Goal: Information Seeking & Learning: Learn about a topic

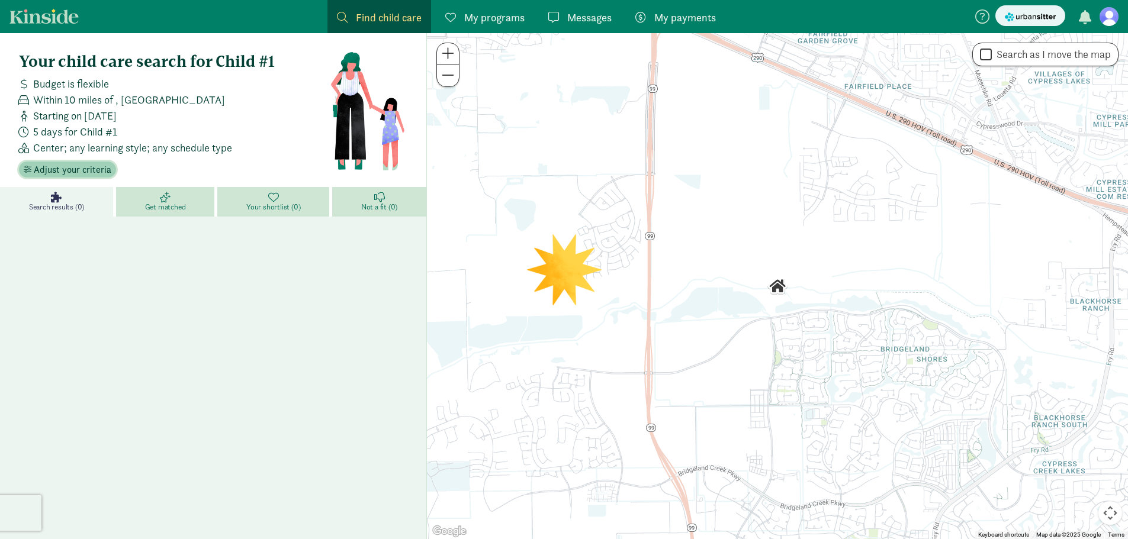
click at [94, 169] on span "Adjust your criteria" at bounding box center [73, 170] width 78 height 14
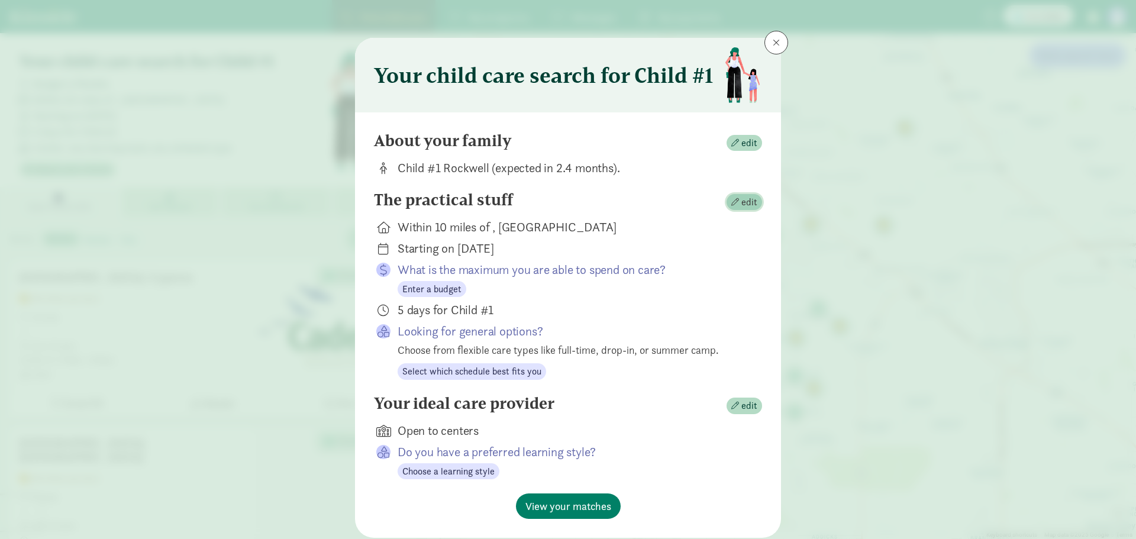
click at [744, 203] on span "edit" at bounding box center [750, 202] width 16 height 14
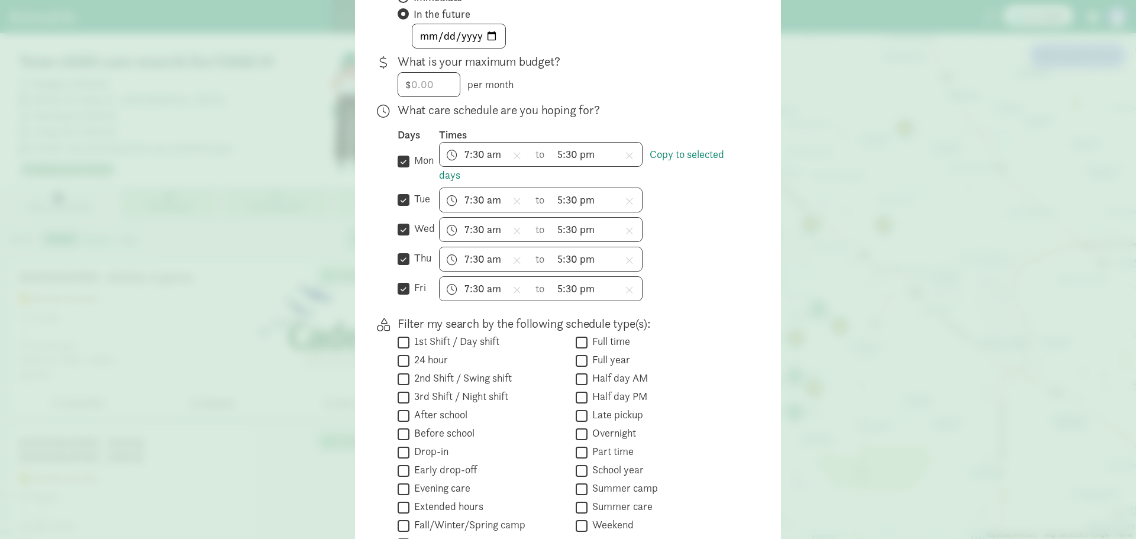
scroll to position [382, 0]
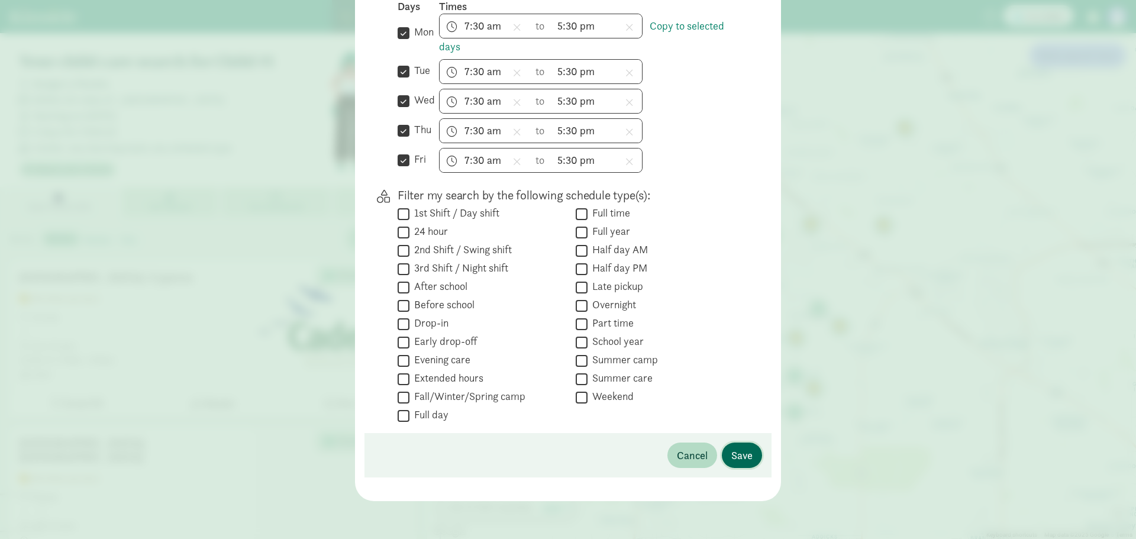
click at [748, 458] on span "Save" at bounding box center [742, 455] width 21 height 16
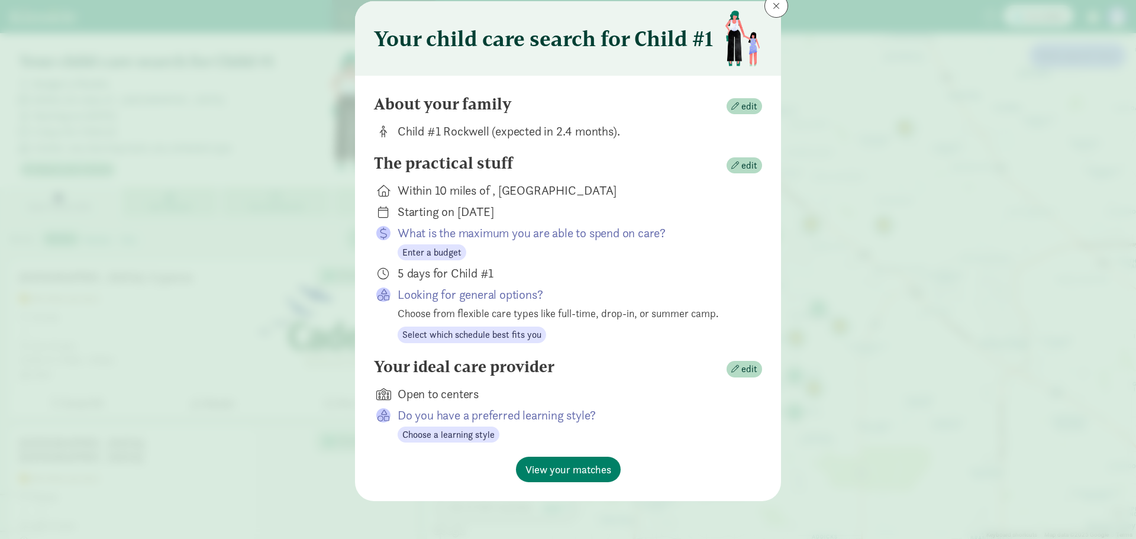
scroll to position [37, 0]
click at [594, 466] on span "View your matches" at bounding box center [569, 470] width 86 height 16
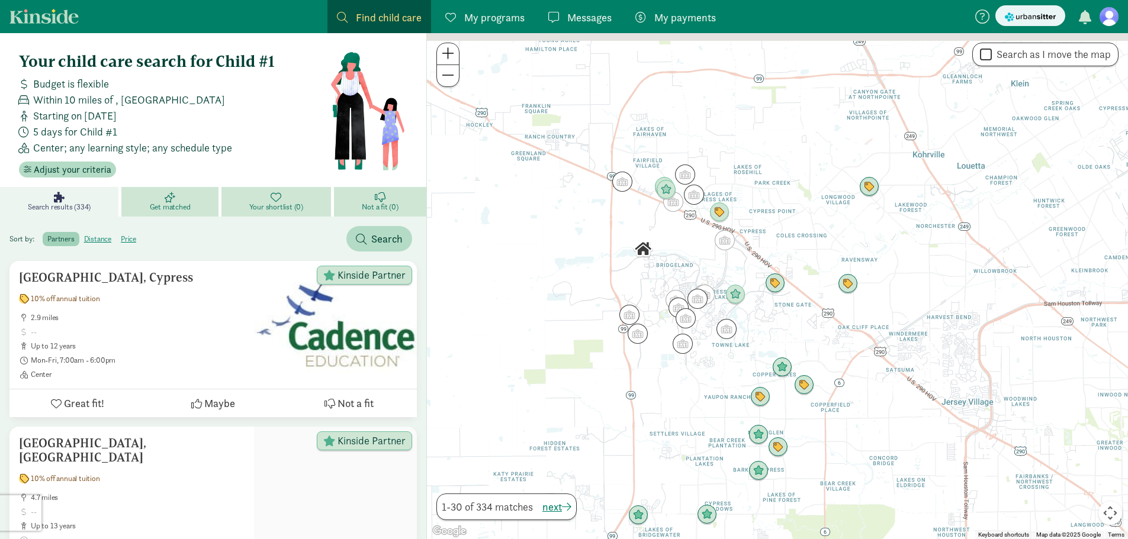
drag, startPoint x: 662, startPoint y: 183, endPoint x: 631, endPoint y: 268, distance: 90.6
click at [631, 268] on div "To navigate, press the arrow keys." at bounding box center [777, 286] width 701 height 506
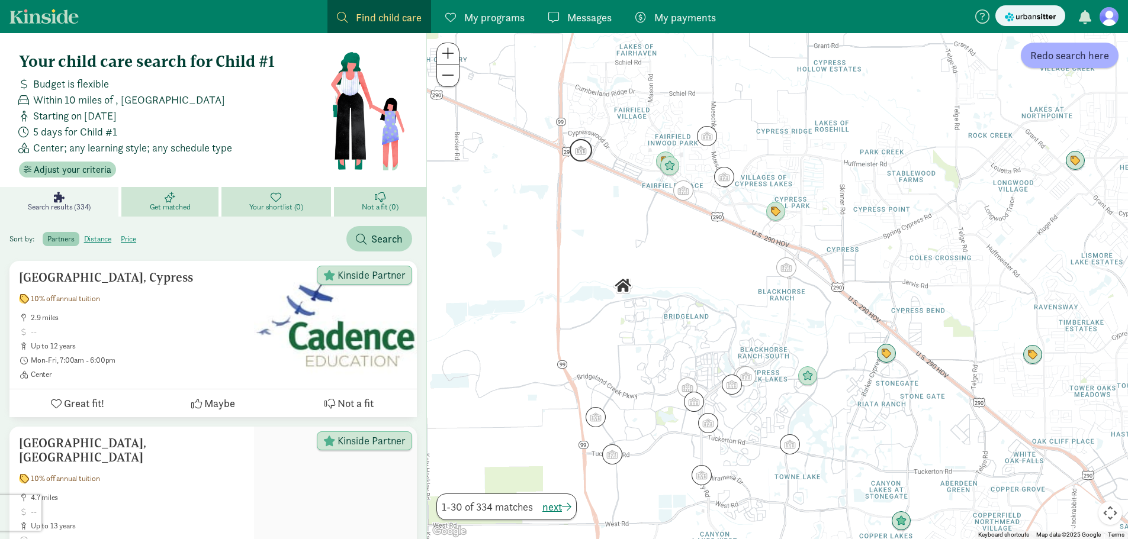
click at [582, 152] on img "Click to see details" at bounding box center [581, 150] width 32 height 32
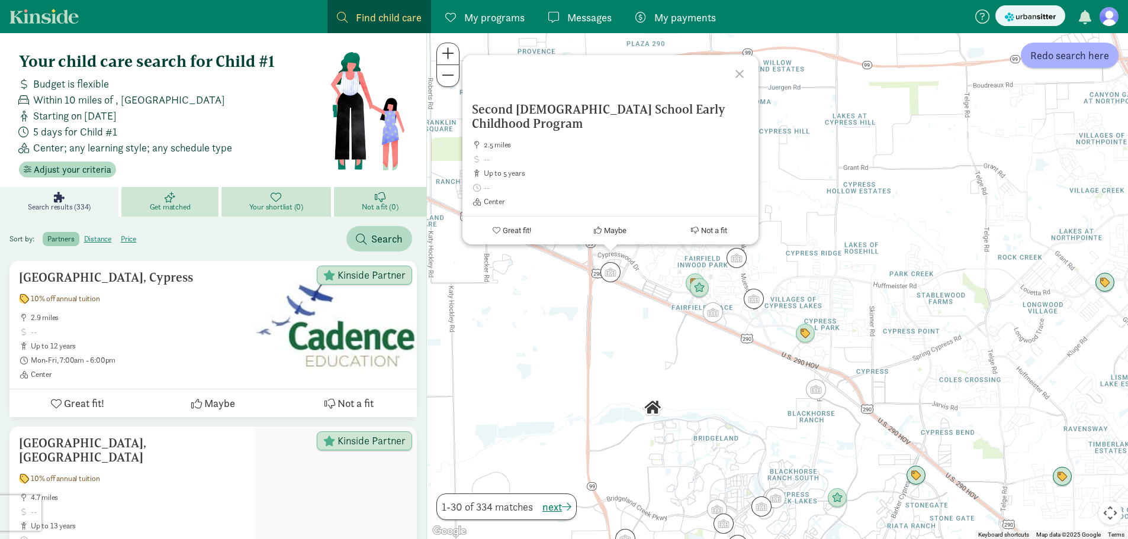
click at [741, 87] on div at bounding box center [741, 72] width 34 height 34
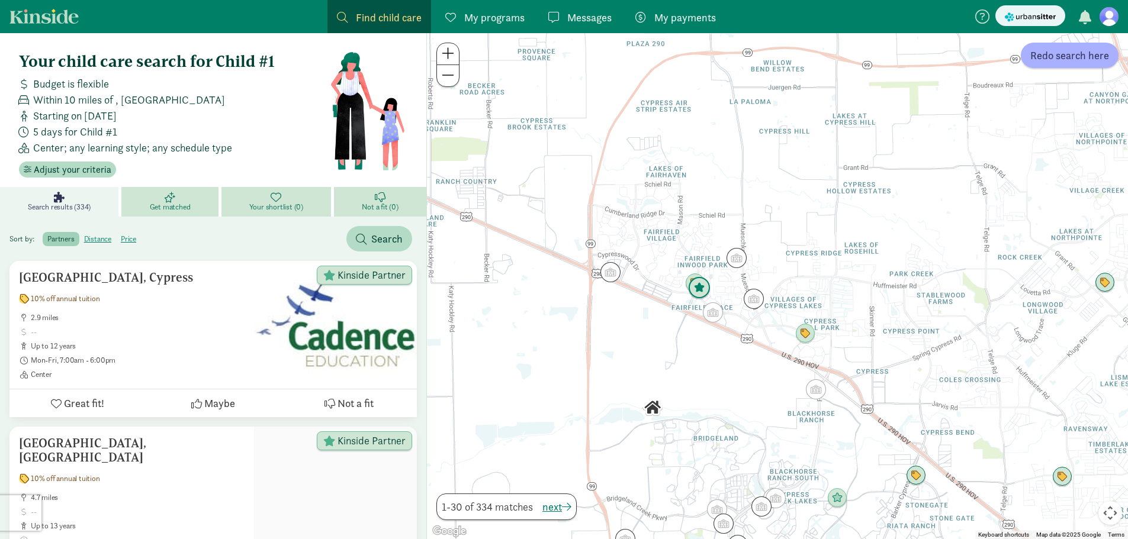
click at [705, 286] on img "Click to see details" at bounding box center [699, 288] width 32 height 32
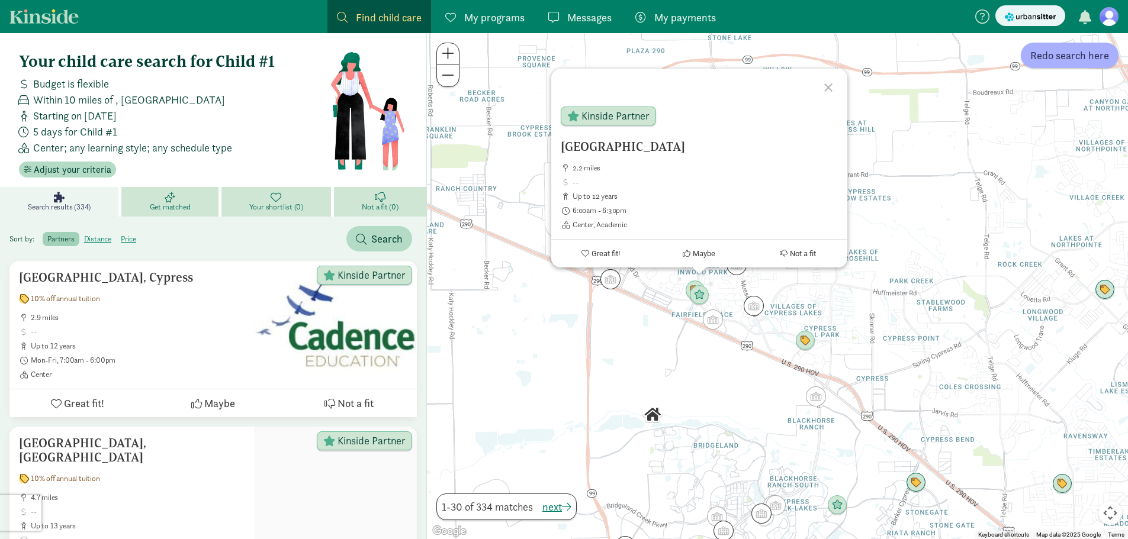
click at [832, 89] on div at bounding box center [830, 86] width 34 height 34
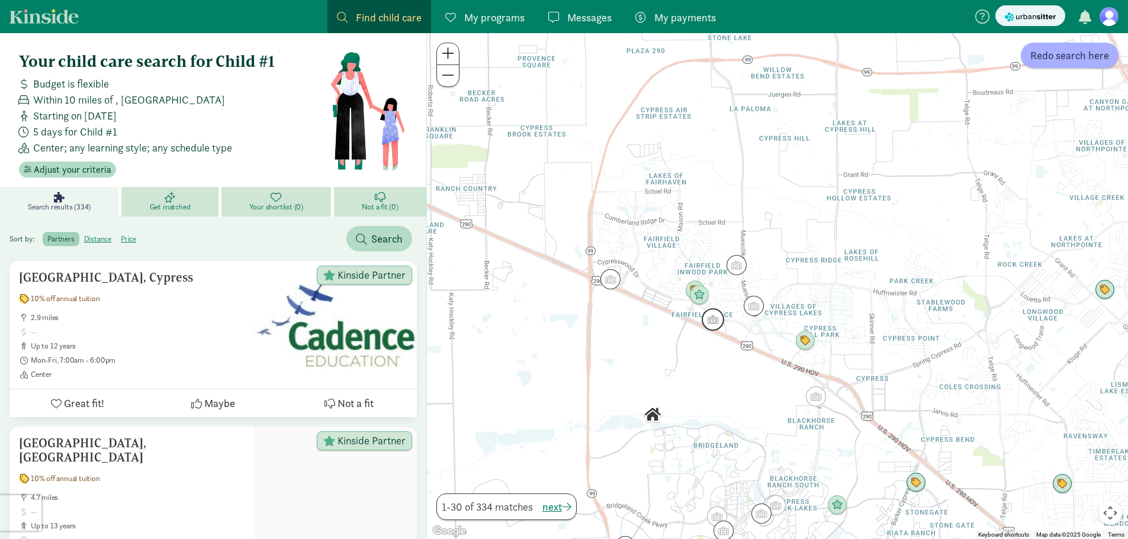
click at [718, 320] on img "Click to see details" at bounding box center [713, 320] width 32 height 32
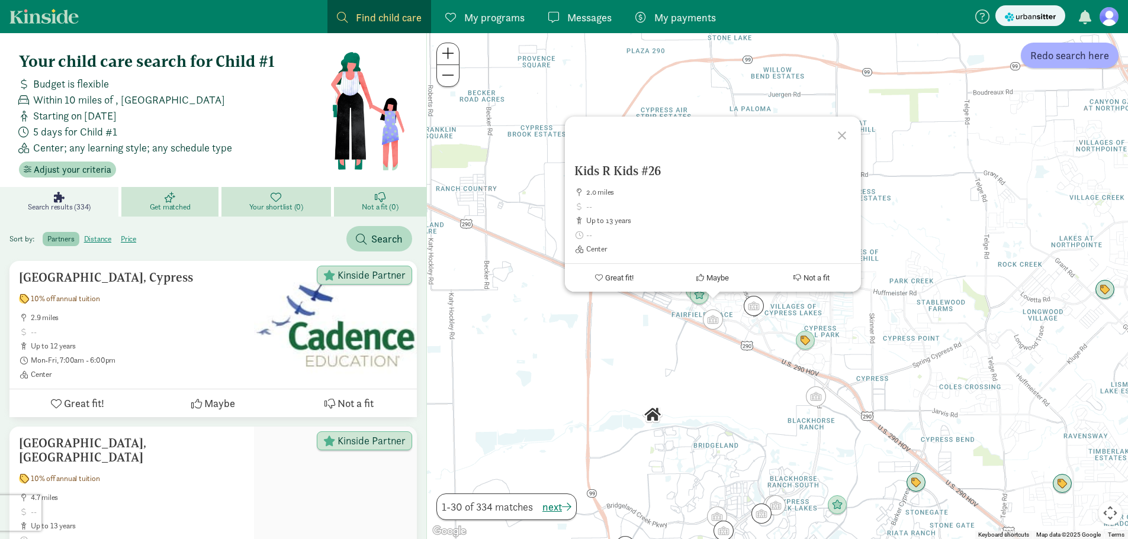
click at [836, 140] on div at bounding box center [843, 134] width 34 height 34
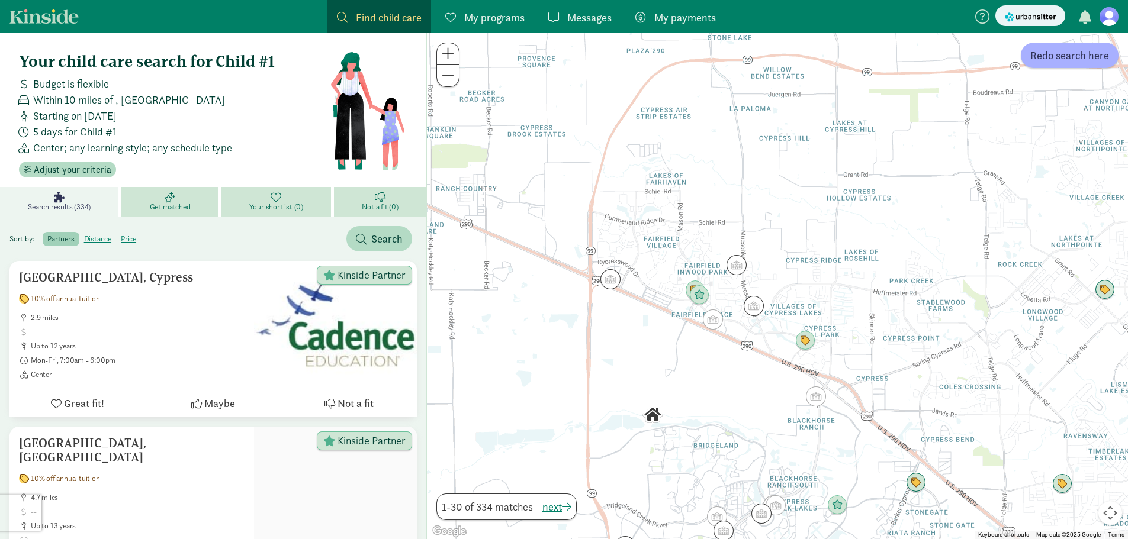
click at [753, 312] on img "Click to see details" at bounding box center [754, 306] width 30 height 30
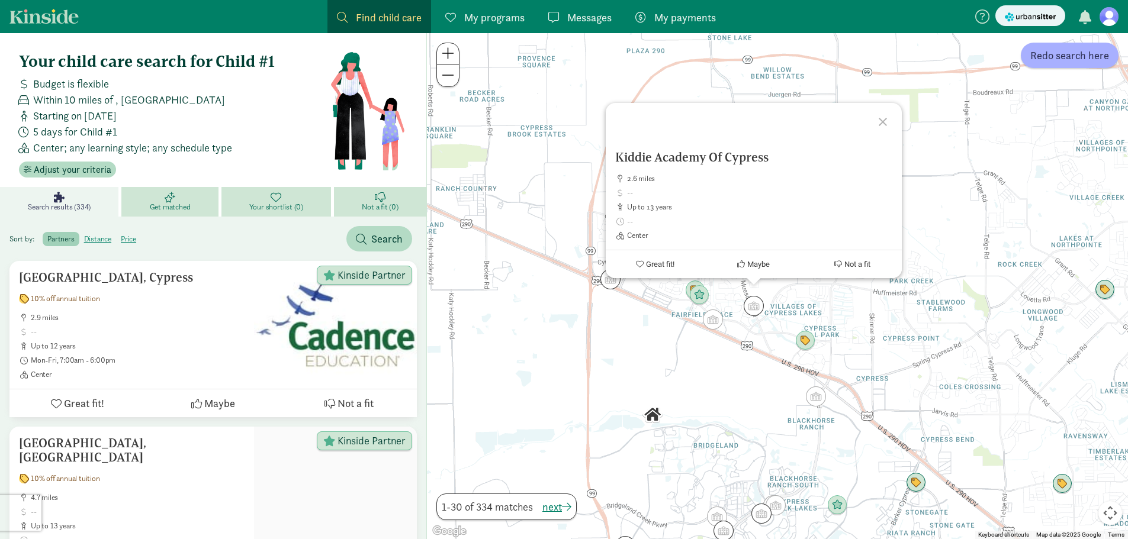
drag, startPoint x: 681, startPoint y: 159, endPoint x: 684, endPoint y: 165, distance: 6.9
click at [681, 160] on h5 "Kiddie Academy Of Cypress" at bounding box center [753, 157] width 277 height 14
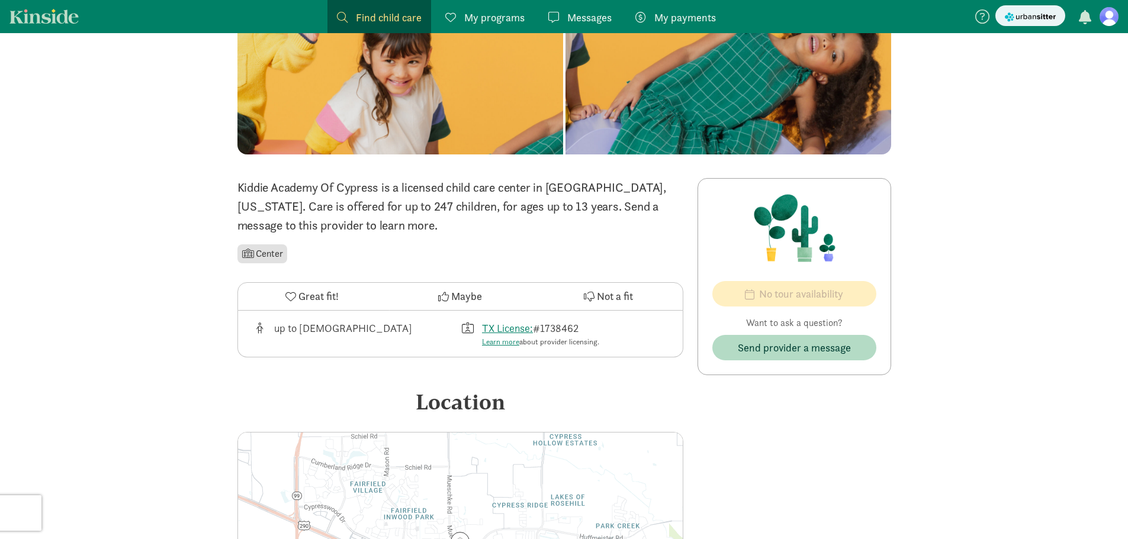
scroll to position [118, 0]
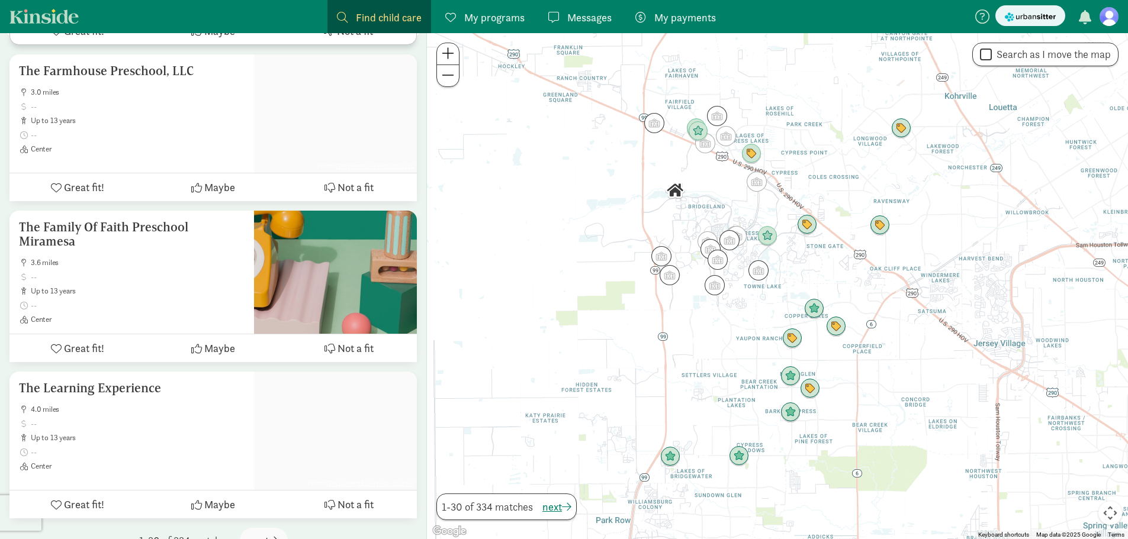
scroll to position [4584, 0]
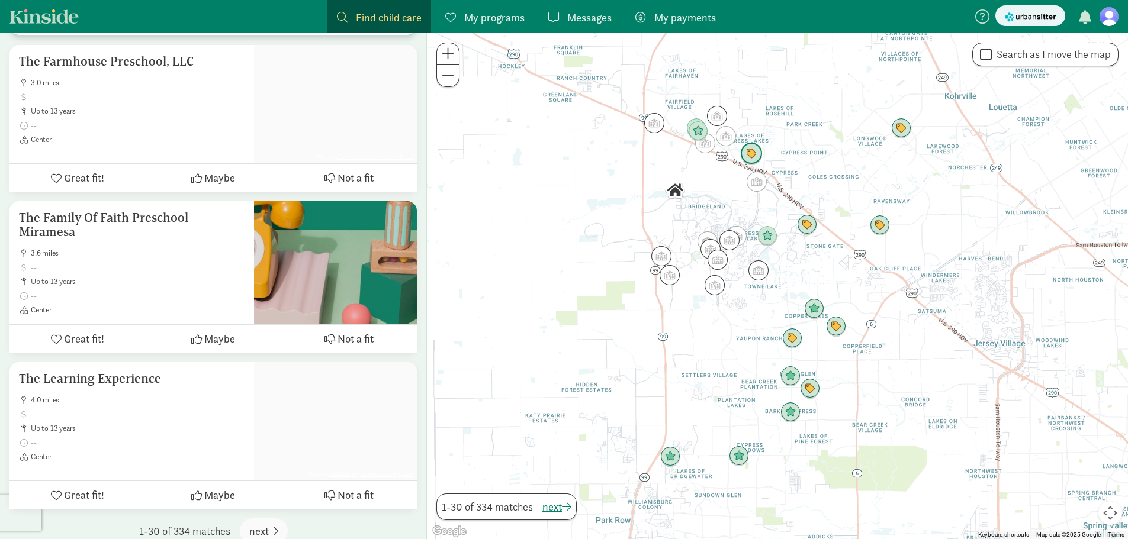
click at [748, 150] on img "Click to see details" at bounding box center [751, 154] width 32 height 32
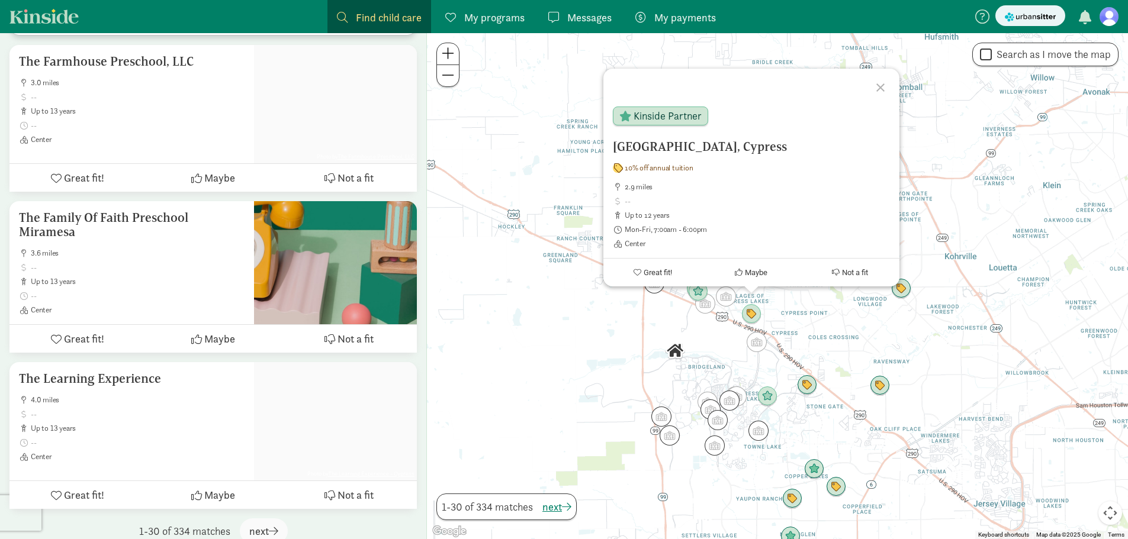
click at [878, 88] on div at bounding box center [882, 86] width 34 height 34
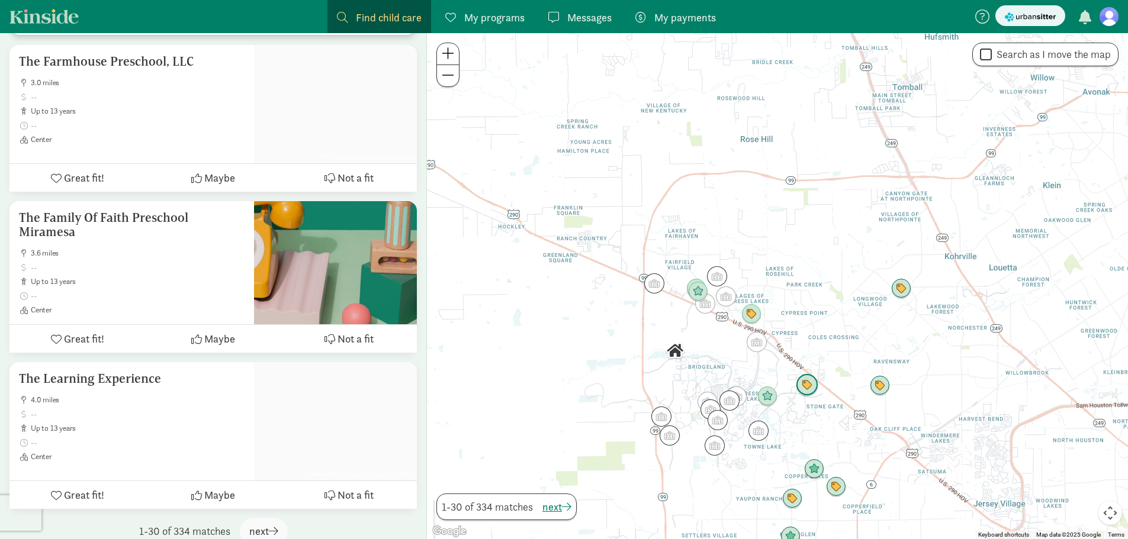
click at [813, 386] on img "Click to see details" at bounding box center [807, 385] width 32 height 32
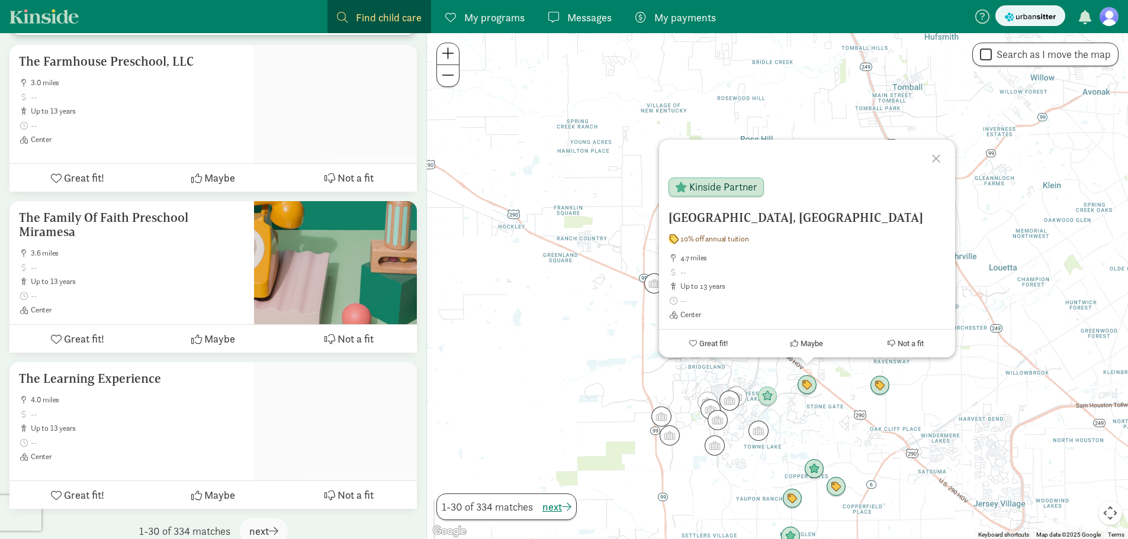
click at [938, 154] on div at bounding box center [937, 157] width 34 height 34
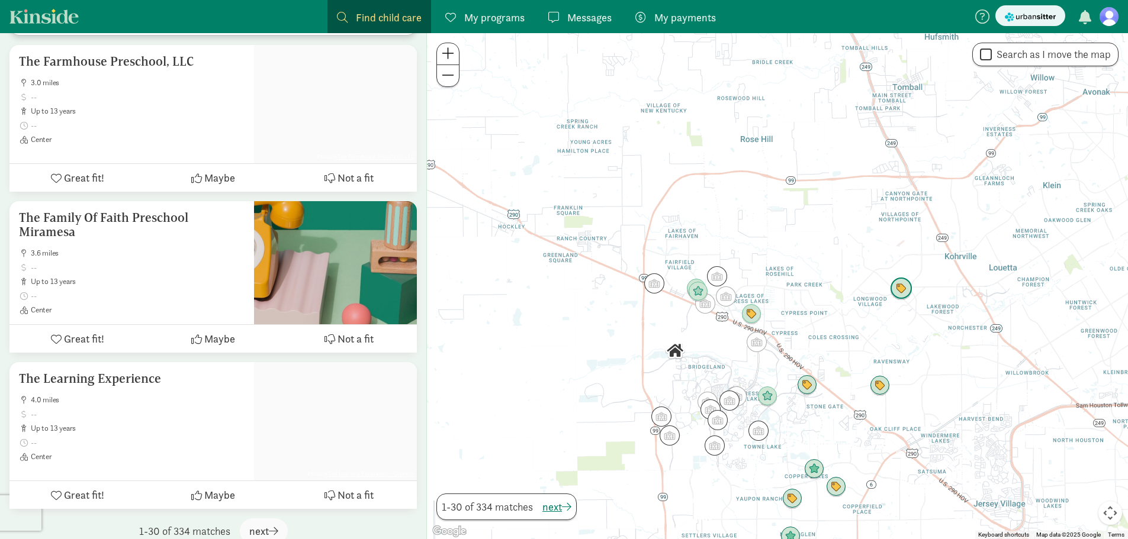
click at [907, 286] on img "Click to see details" at bounding box center [901, 289] width 32 height 32
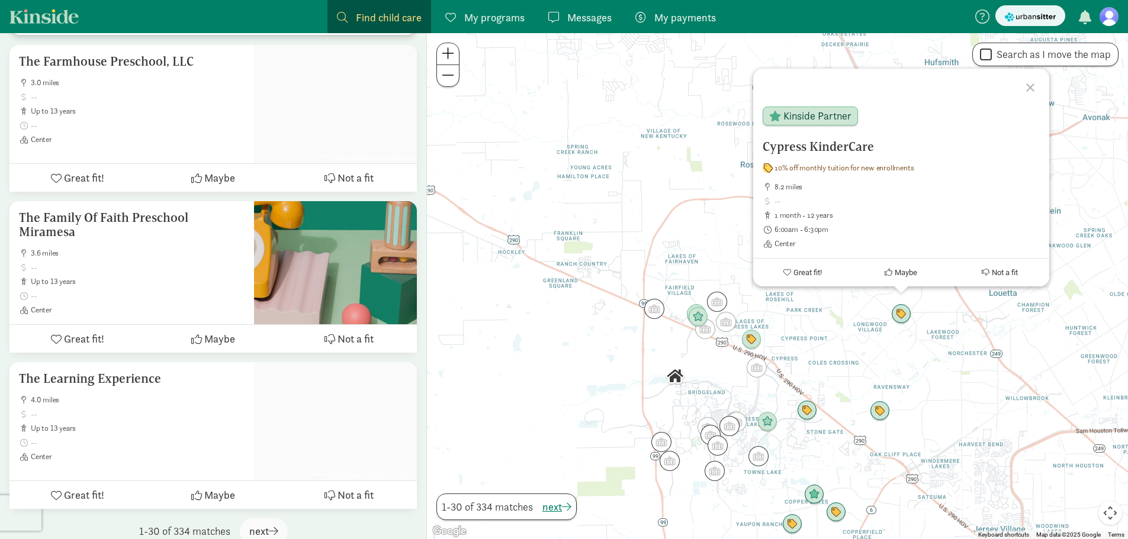
click at [1019, 85] on div at bounding box center [1032, 86] width 34 height 34
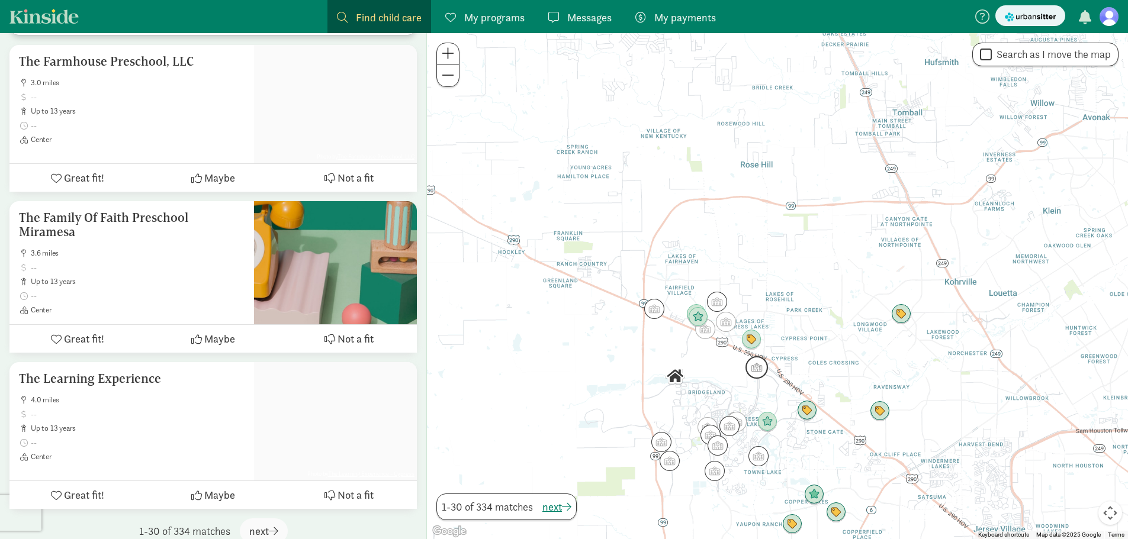
click at [768, 371] on img "Click to see details" at bounding box center [756, 368] width 32 height 32
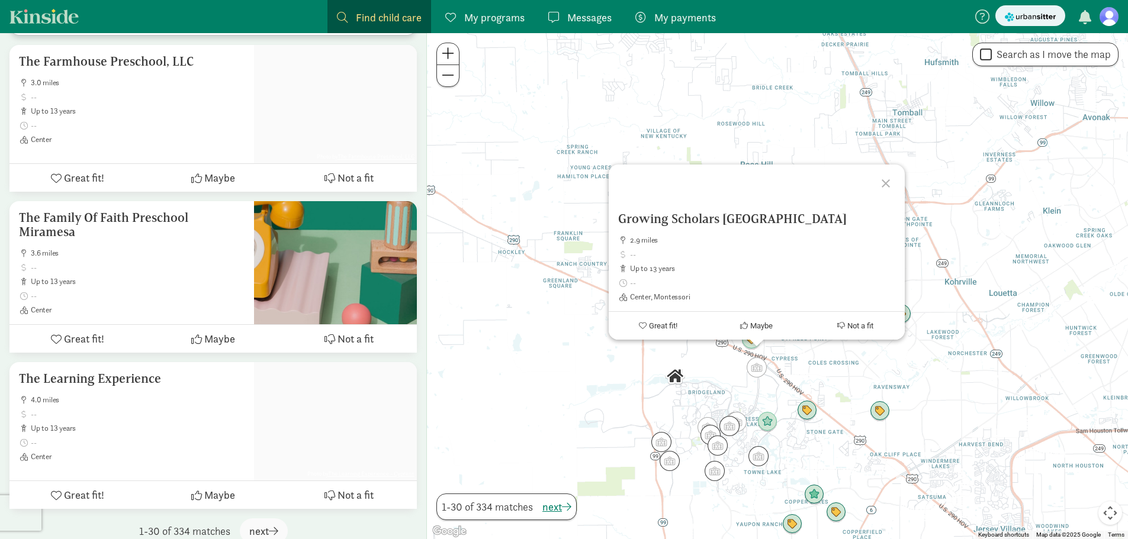
click at [906, 181] on div "To navigate, press the arrow keys. Growing Scholars Montessori School 2.9 miles…" at bounding box center [777, 286] width 701 height 506
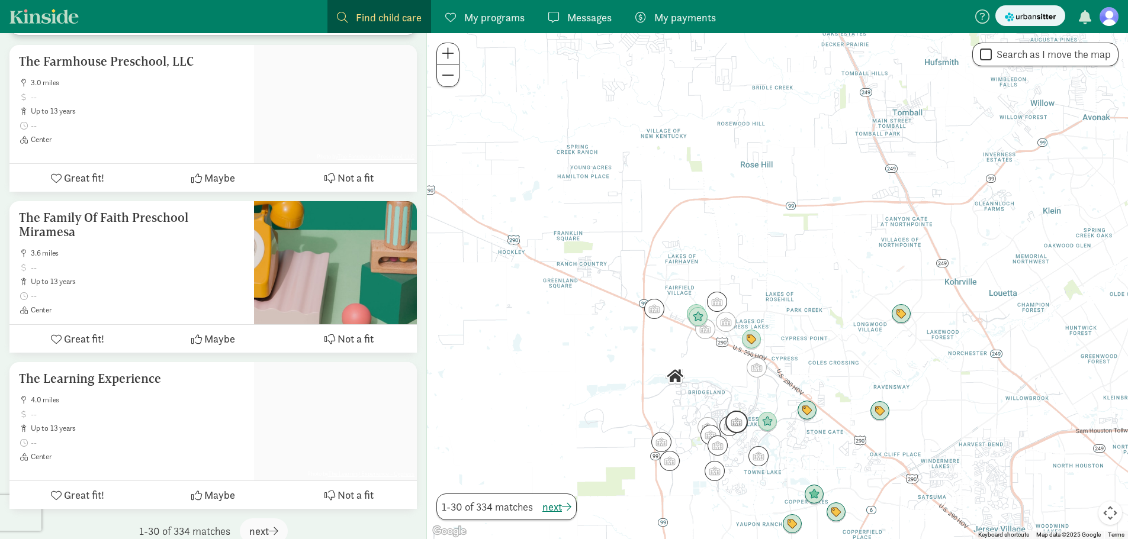
click at [745, 420] on img "Click to see details" at bounding box center [736, 422] width 32 height 32
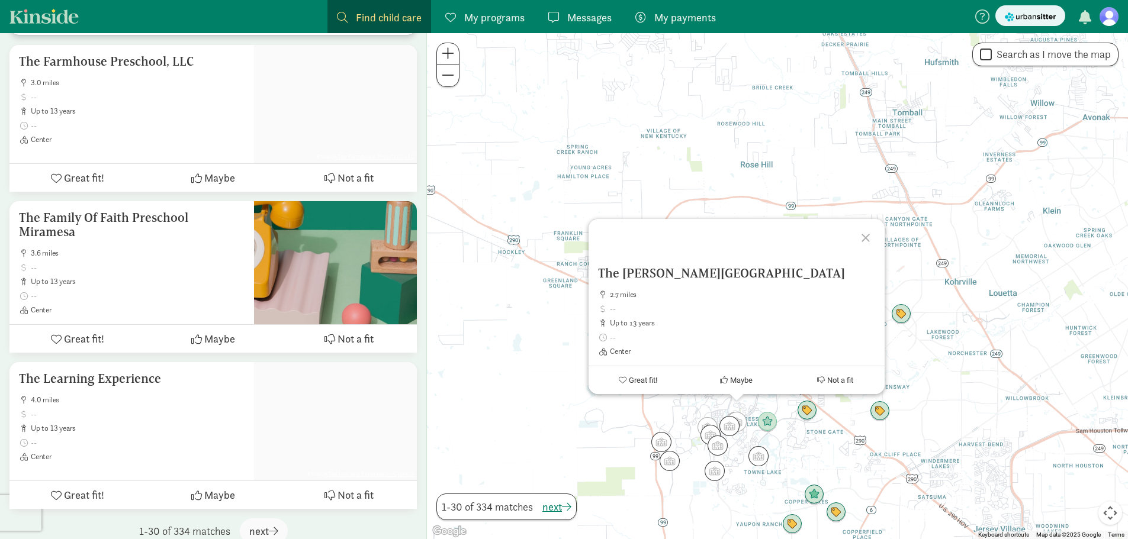
click at [861, 240] on div at bounding box center [867, 236] width 34 height 34
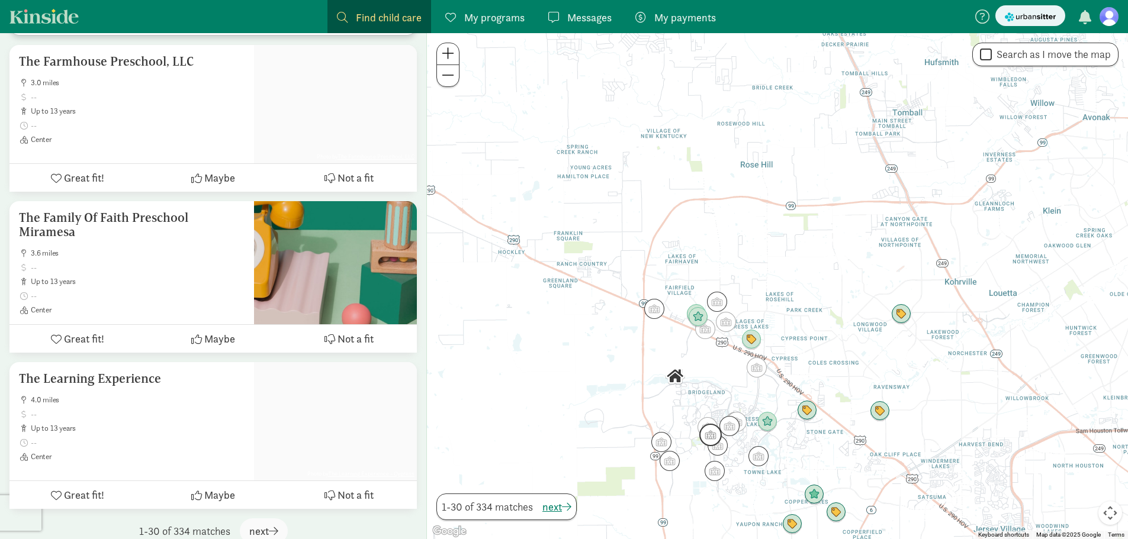
click at [706, 425] on img "Click to see details" at bounding box center [710, 435] width 32 height 32
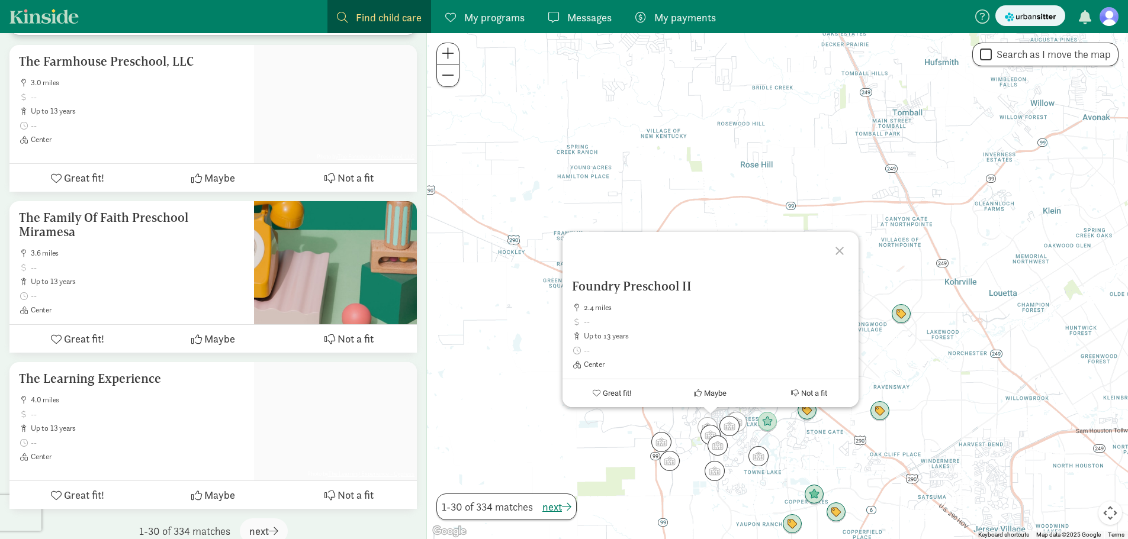
click at [846, 247] on div at bounding box center [841, 249] width 34 height 34
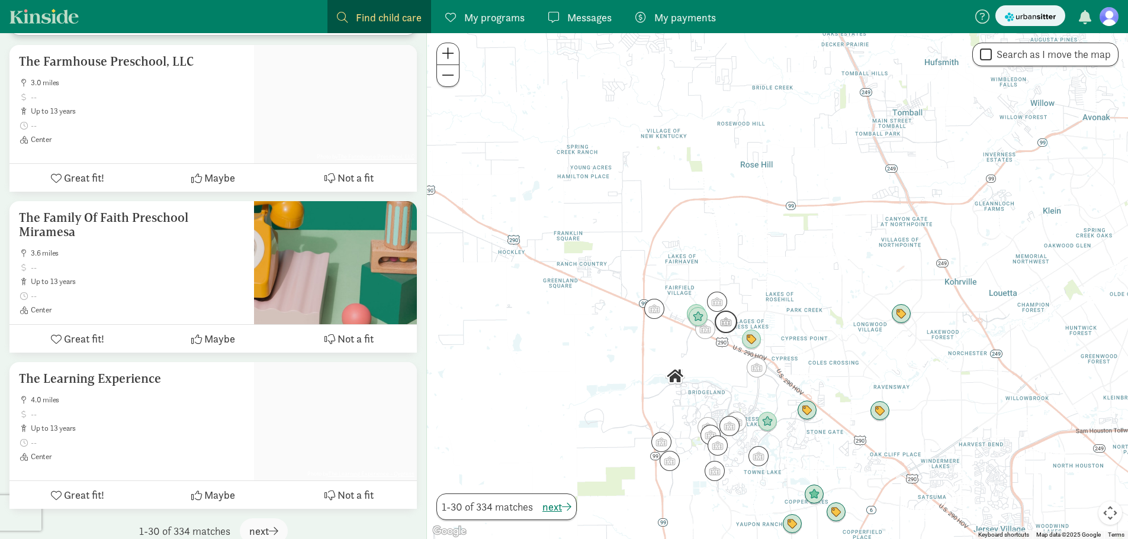
click at [723, 318] on img "Click to see details" at bounding box center [726, 322] width 32 height 32
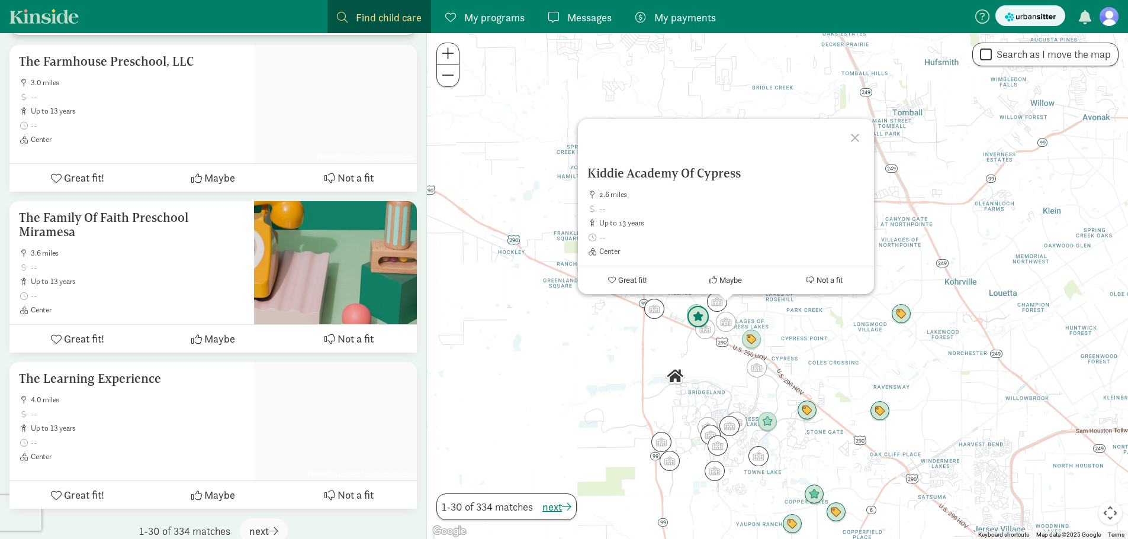
click at [707, 333] on img "Click to see details" at bounding box center [698, 317] width 32 height 32
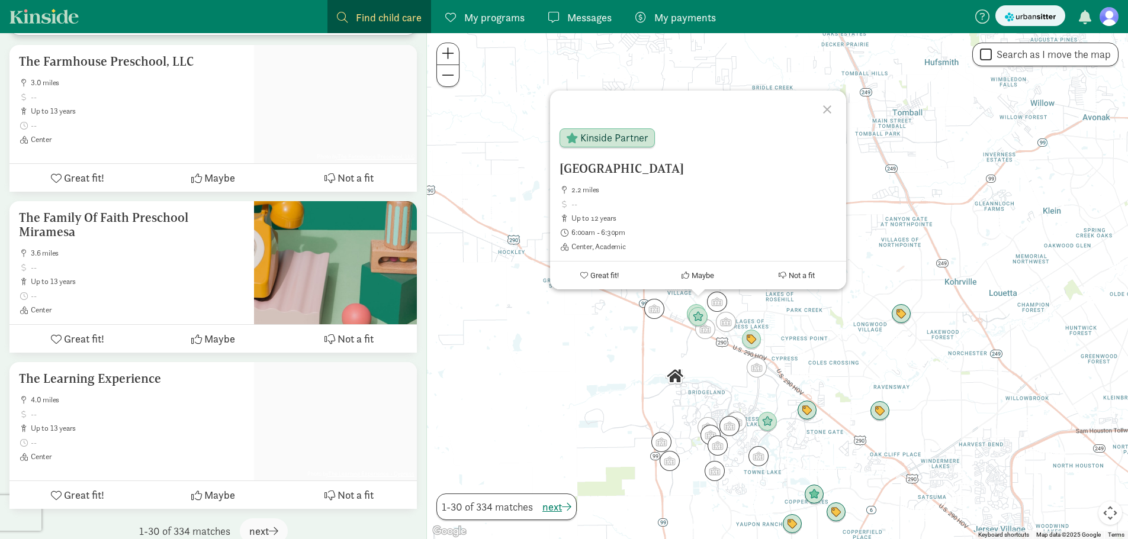
click at [822, 107] on div at bounding box center [829, 108] width 34 height 34
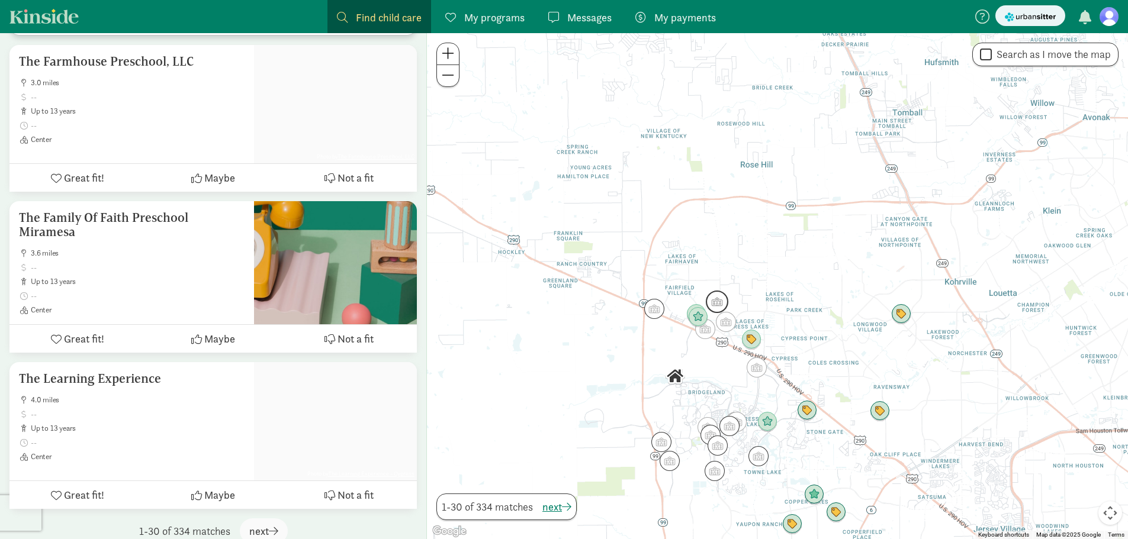
click at [719, 307] on img "Click to see details" at bounding box center [717, 302] width 32 height 32
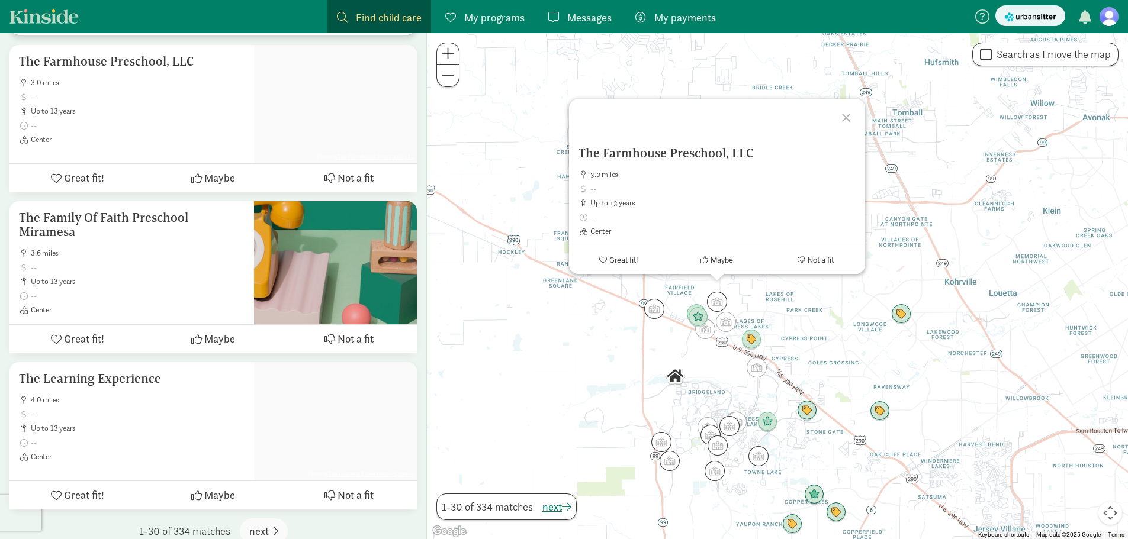
click at [853, 118] on div at bounding box center [847, 116] width 34 height 34
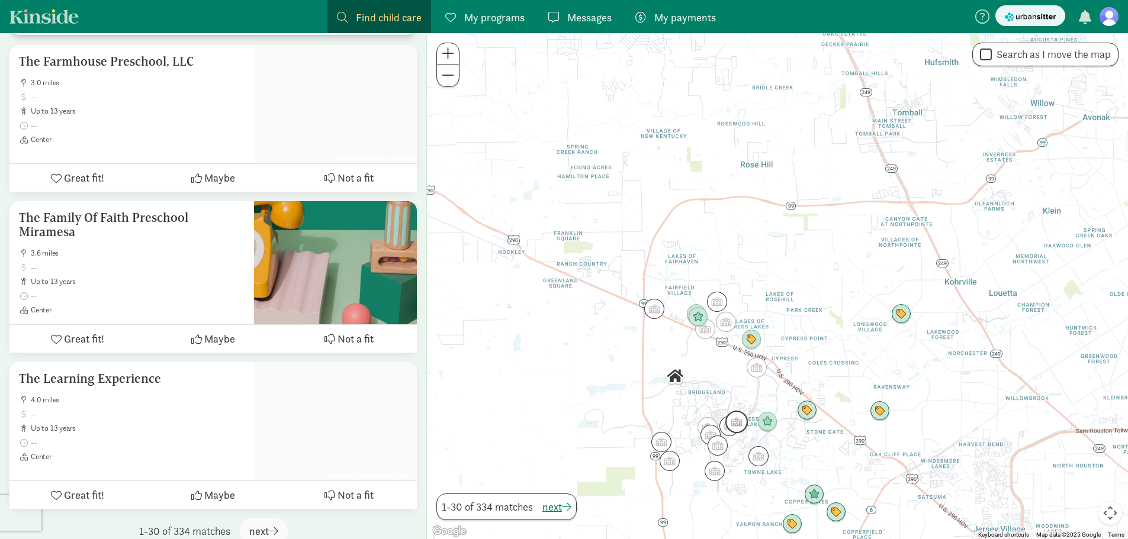
click at [741, 423] on img "Click to see details" at bounding box center [736, 422] width 32 height 32
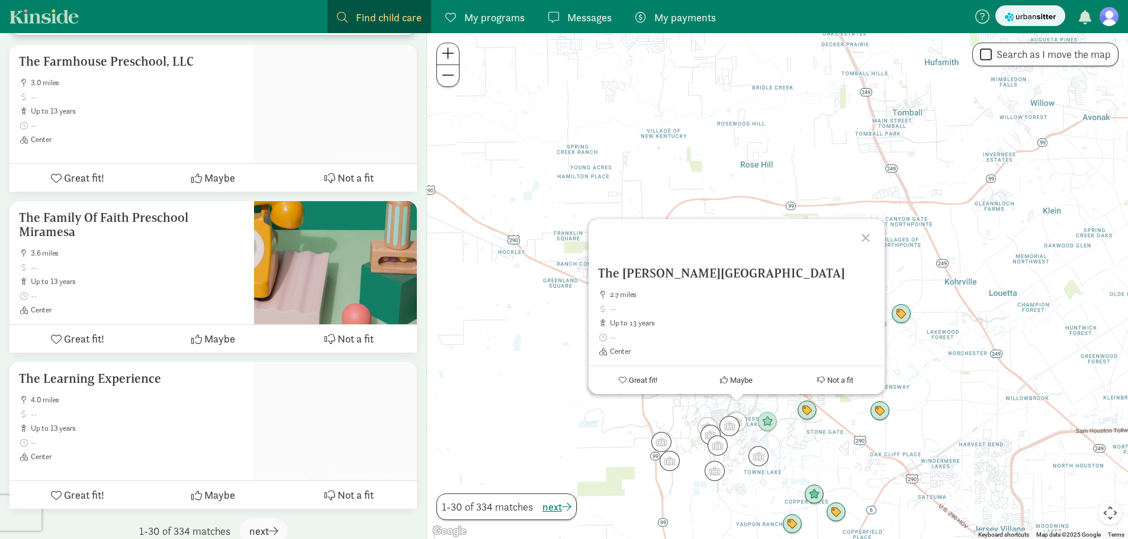
click at [859, 237] on div at bounding box center [867, 236] width 34 height 34
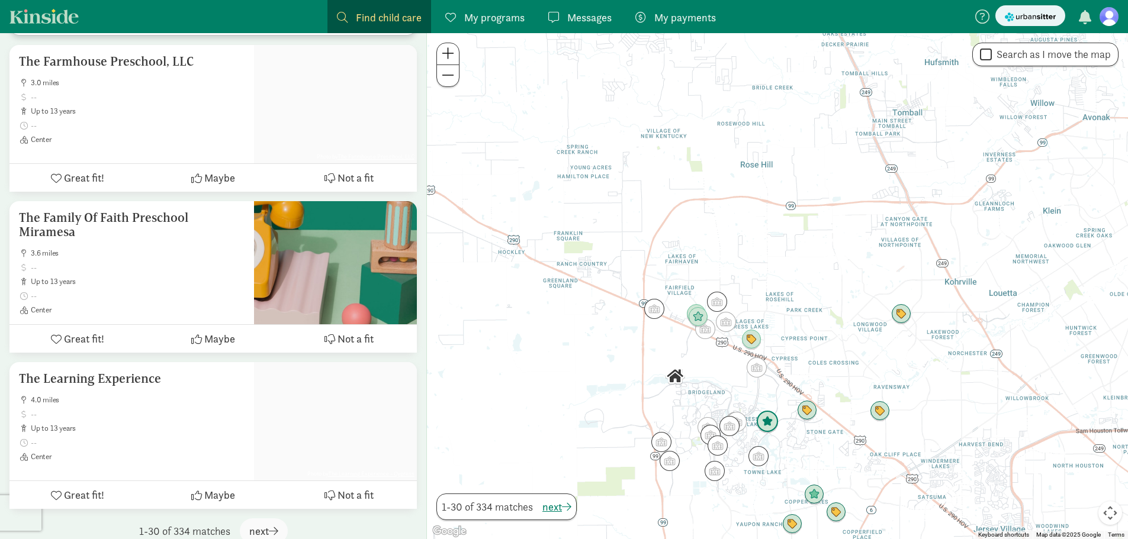
click at [762, 427] on img "Click to see details" at bounding box center [767, 422] width 32 height 32
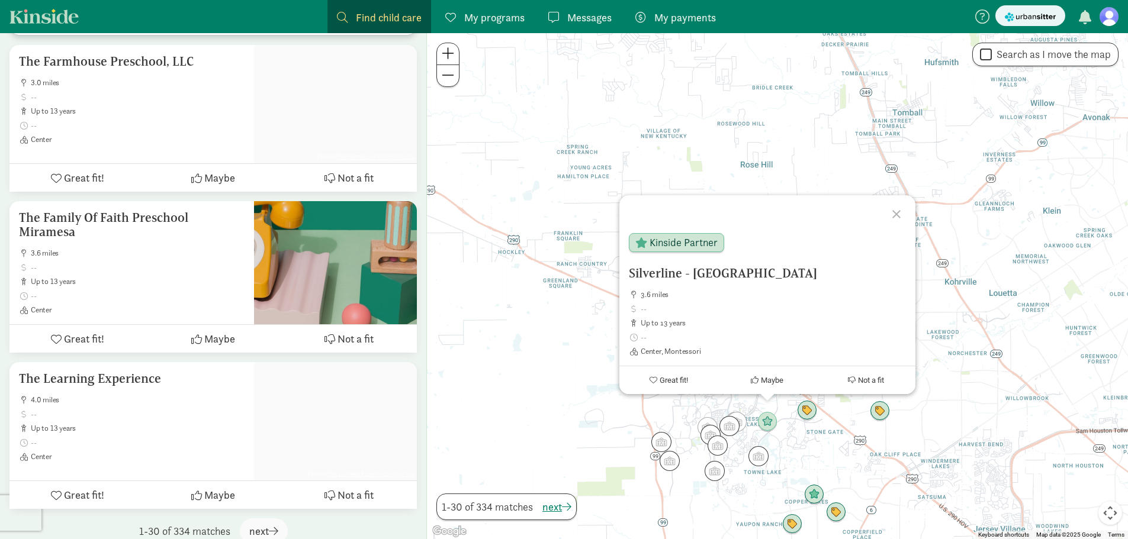
click at [895, 217] on div at bounding box center [898, 212] width 34 height 34
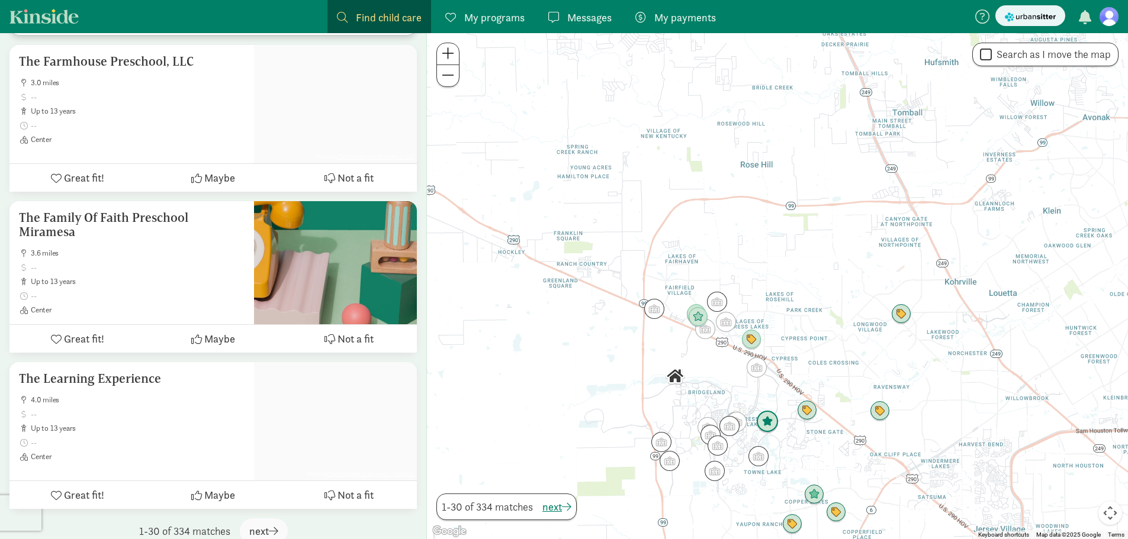
click at [763, 420] on img "Click to see details" at bounding box center [767, 422] width 32 height 32
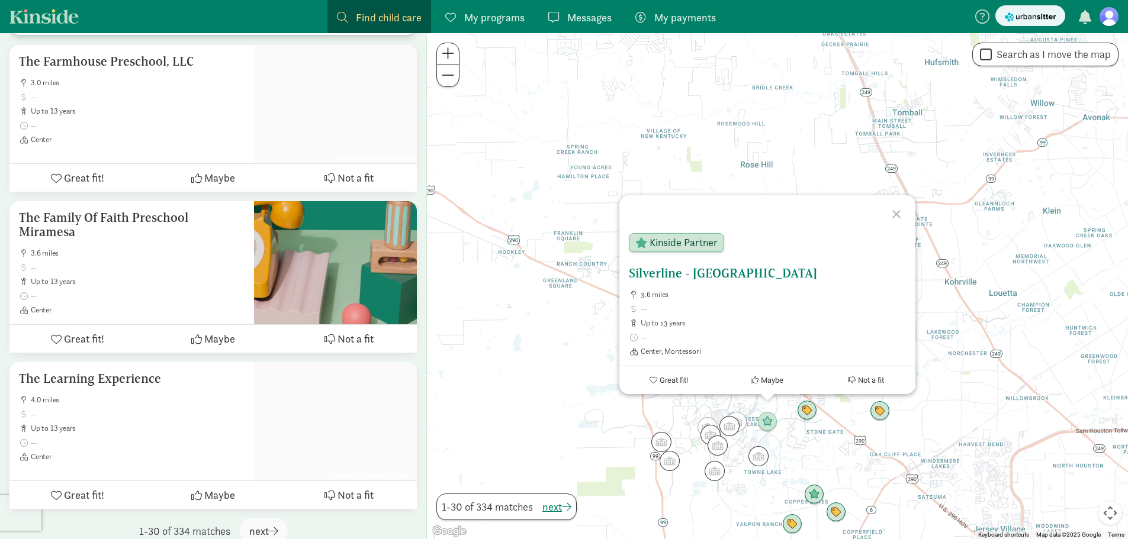
click at [711, 275] on h5 "Silverline - [GEOGRAPHIC_DATA]" at bounding box center [767, 273] width 277 height 14
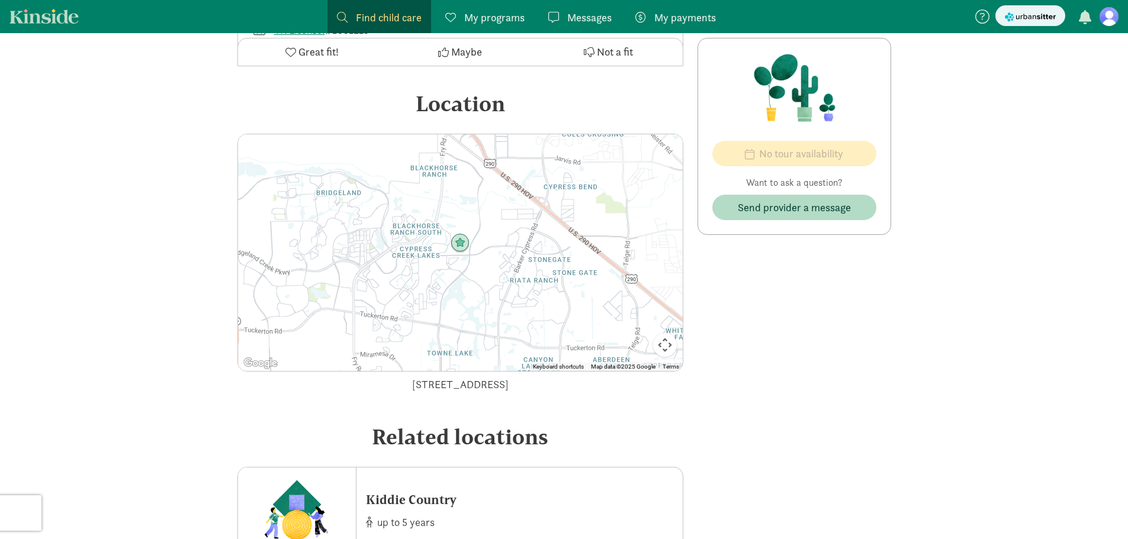
scroll to position [474, 0]
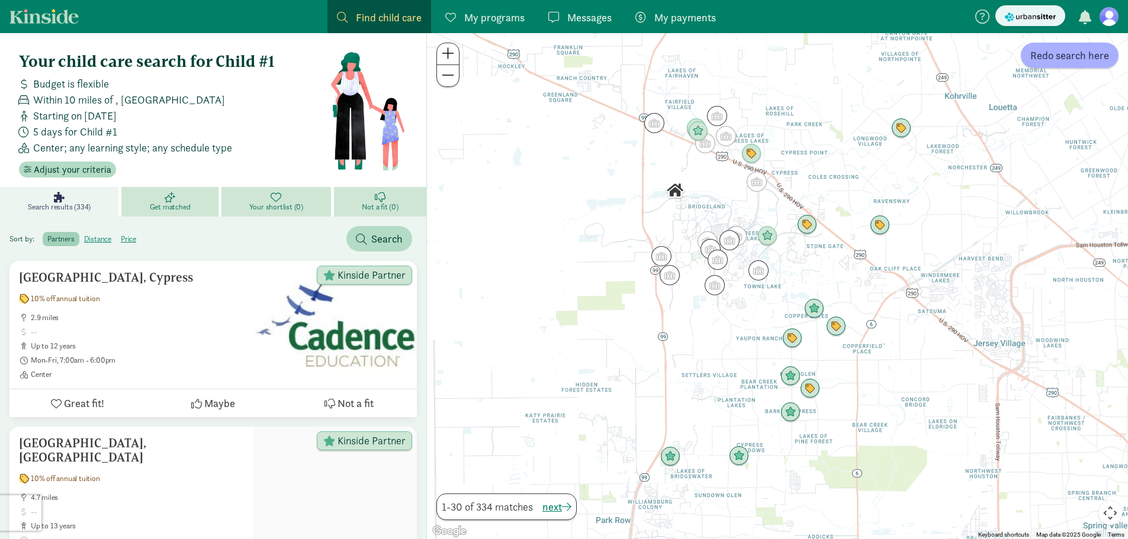
click at [504, 21] on span "My programs" at bounding box center [494, 17] width 60 height 16
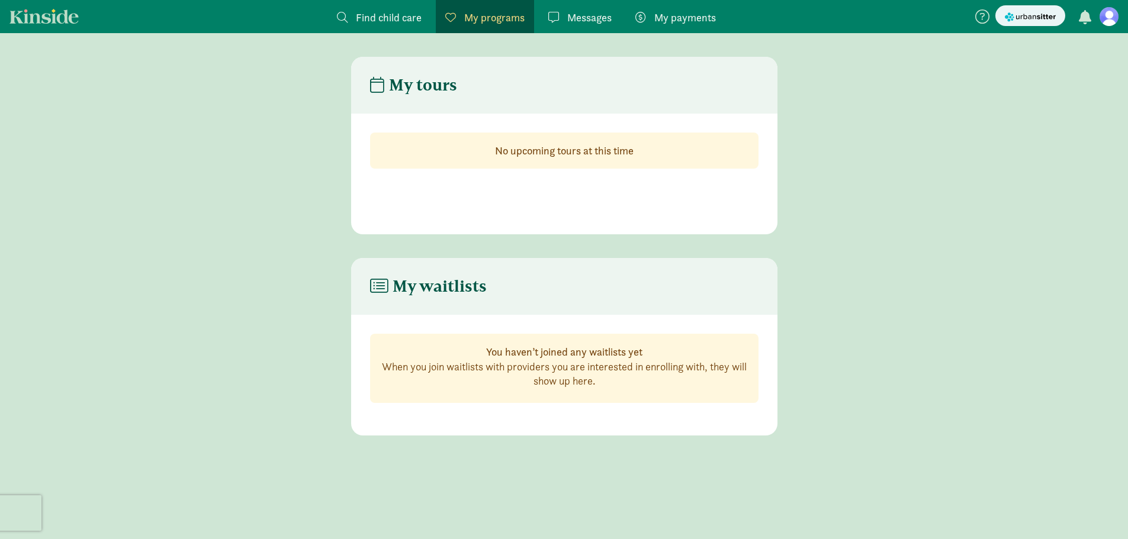
click at [585, 21] on span "Messages" at bounding box center [589, 17] width 44 height 16
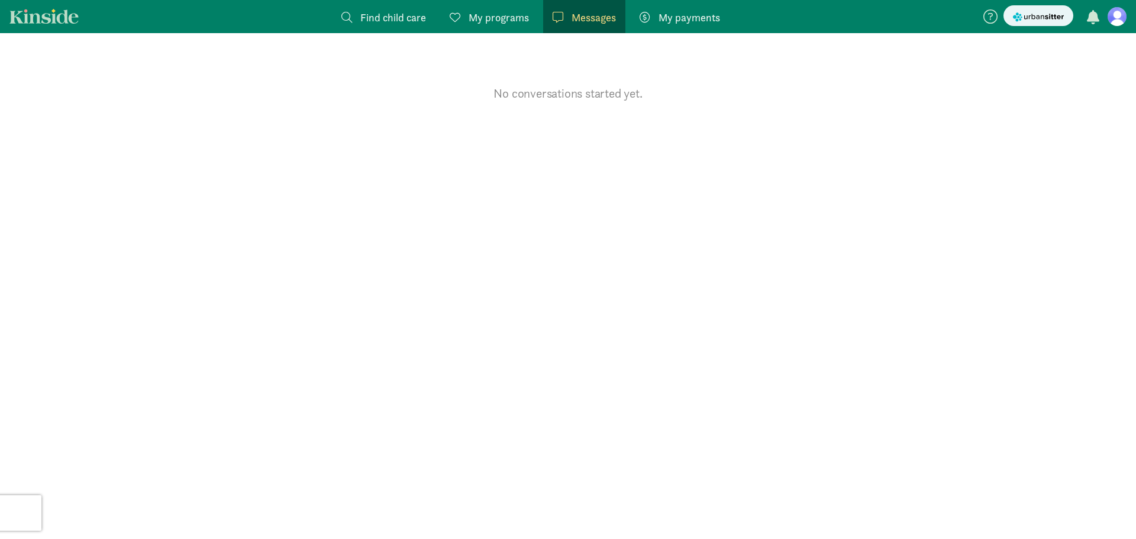
click at [687, 22] on span "My payments" at bounding box center [690, 17] width 62 height 16
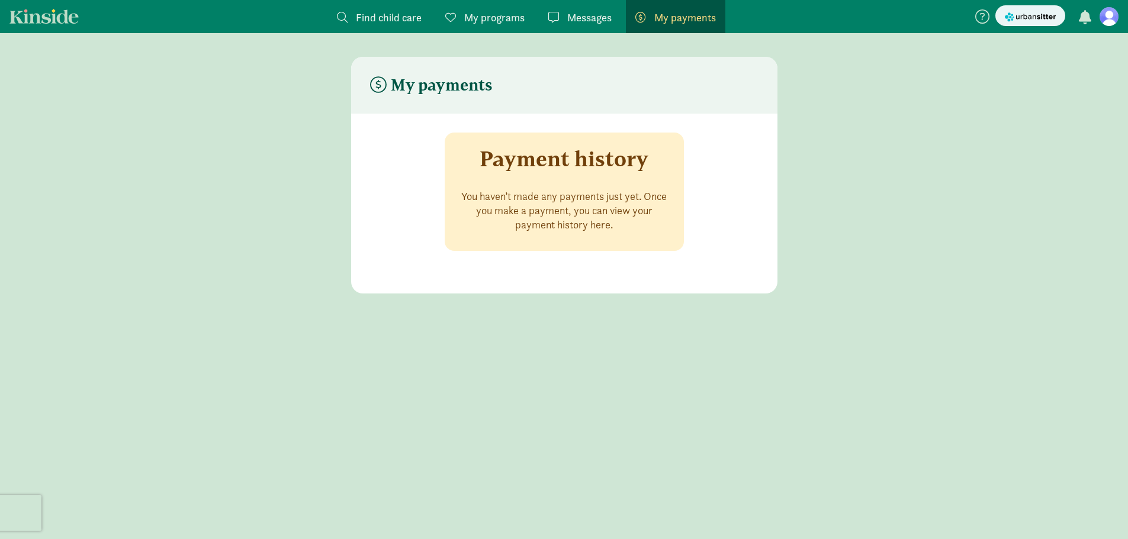
drag, startPoint x: 633, startPoint y: 231, endPoint x: 625, endPoint y: 201, distance: 31.7
click at [625, 201] on p "You haven’t made any payments just yet. Once you make a payment, you can view y…" at bounding box center [564, 210] width 211 height 43
click at [708, 199] on section "Payment history You haven’t made any payments just yet. Once you make a payment…" at bounding box center [564, 204] width 426 height 180
click at [984, 18] on icon at bounding box center [982, 16] width 14 height 14
click at [1112, 45] on icon at bounding box center [1113, 47] width 11 height 14
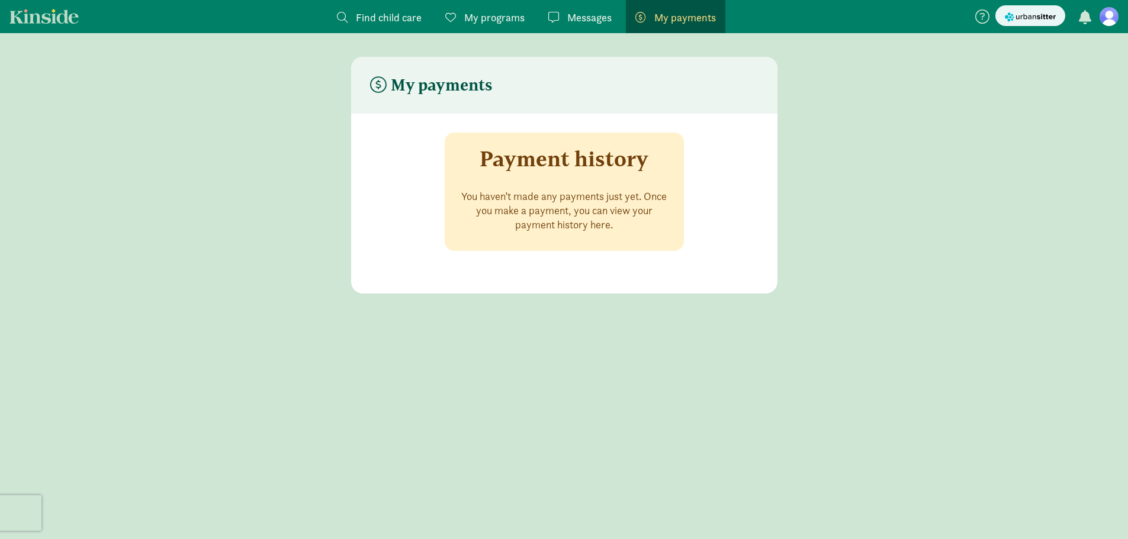
click at [389, 9] on link "Find child care Find" at bounding box center [379, 16] width 104 height 33
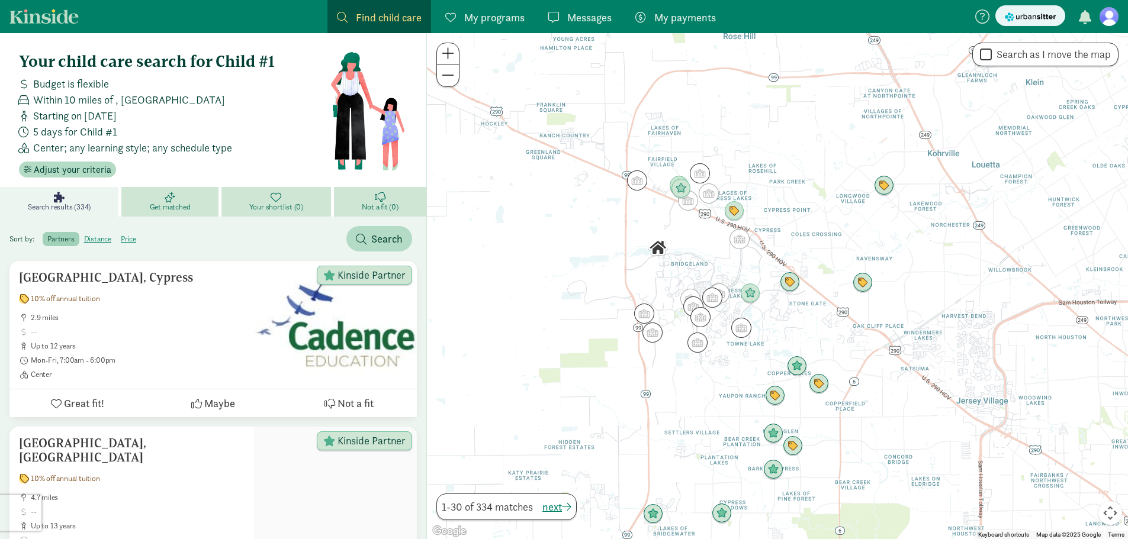
drag, startPoint x: 726, startPoint y: 181, endPoint x: 704, endPoint y: 241, distance: 63.7
click at [704, 241] on div at bounding box center [777, 286] width 701 height 506
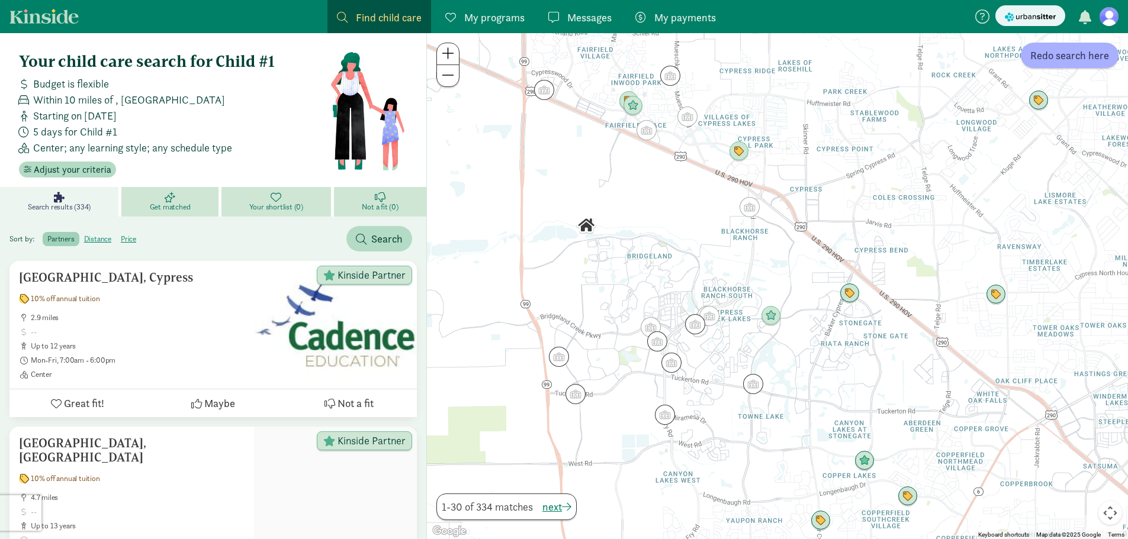
click at [586, 224] on img "Click to see details" at bounding box center [586, 226] width 30 height 30
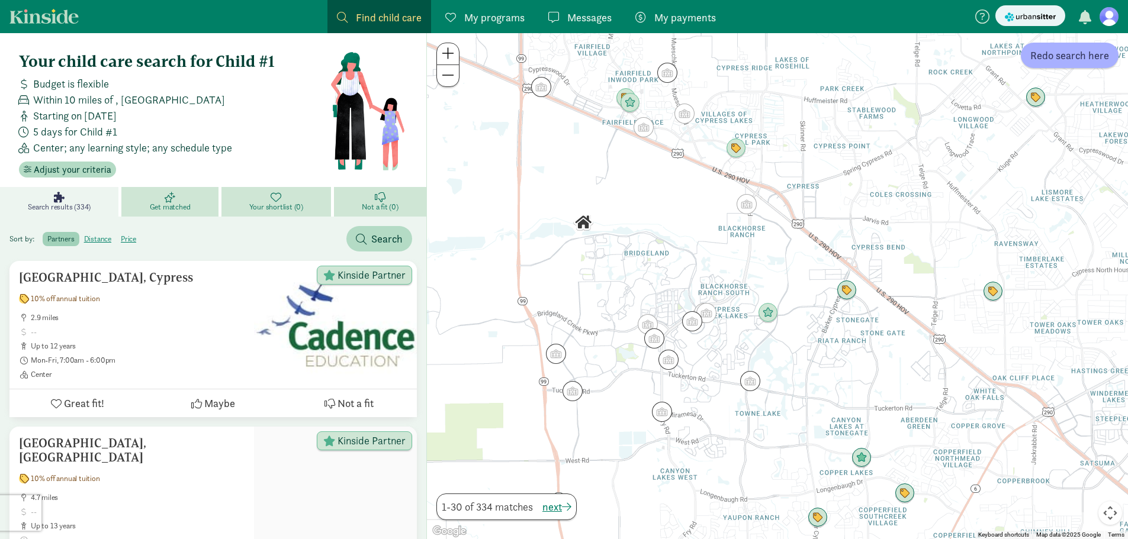
drag, startPoint x: 586, startPoint y: 224, endPoint x: 578, endPoint y: 247, distance: 24.3
click at [578, 237] on img "Click to see details" at bounding box center [583, 223] width 30 height 30
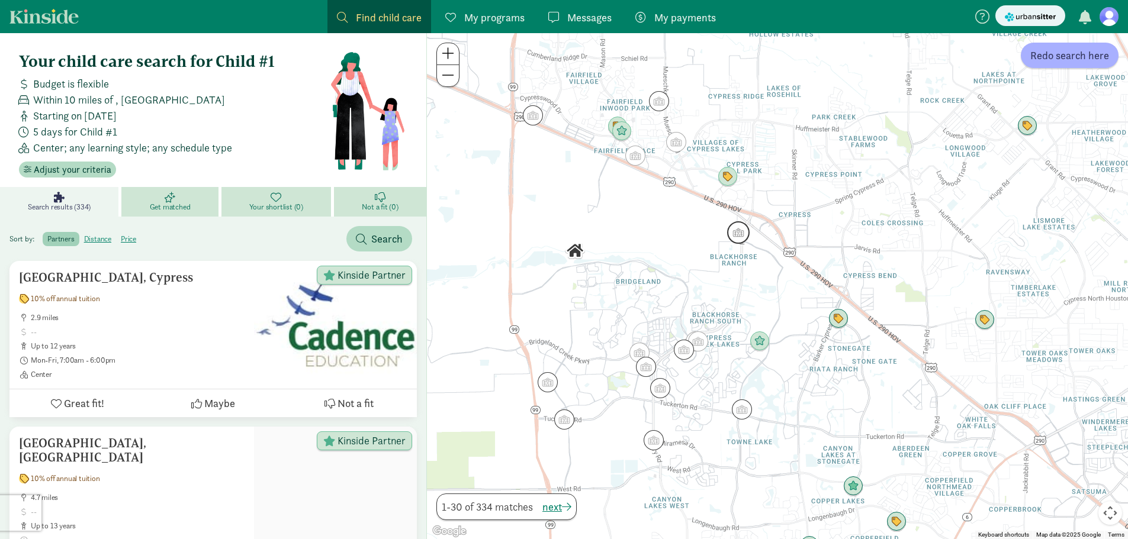
click at [739, 239] on img "Click to see details" at bounding box center [738, 233] width 32 height 32
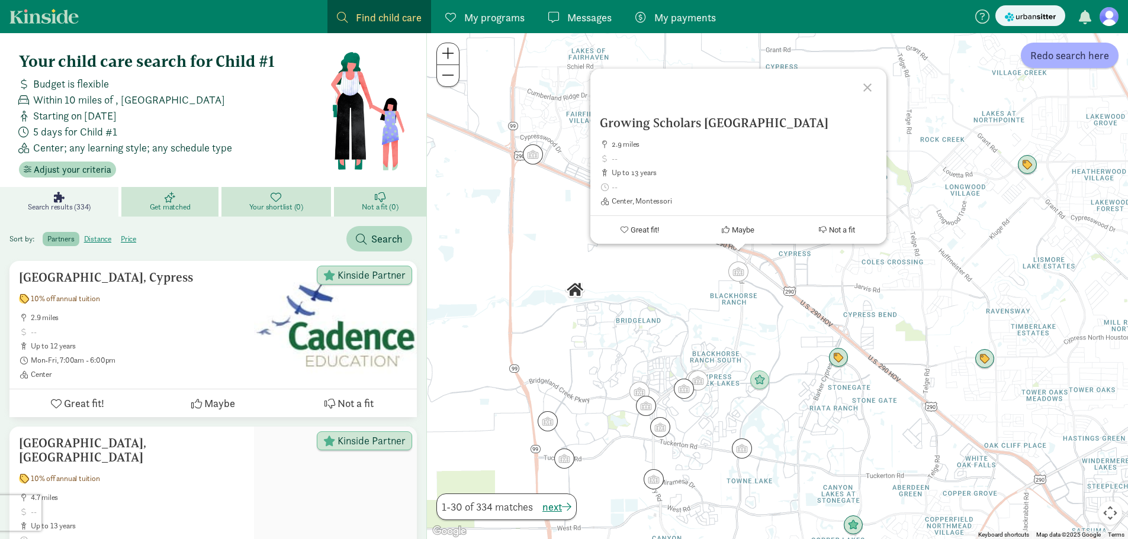
click at [868, 85] on div at bounding box center [869, 86] width 34 height 34
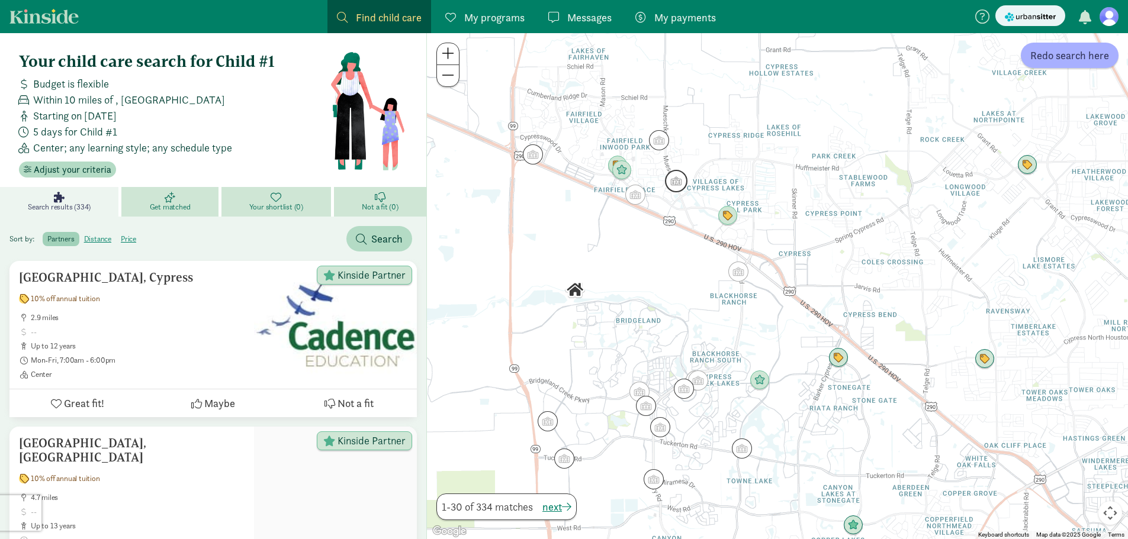
click at [666, 183] on img "Click to see details" at bounding box center [676, 181] width 32 height 32
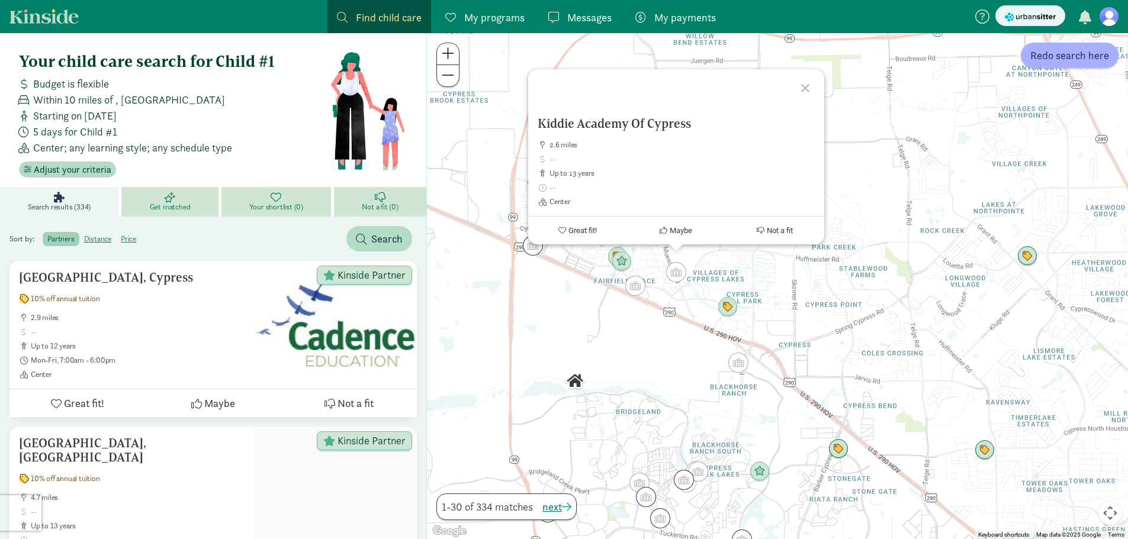
click at [810, 88] on div at bounding box center [807, 86] width 34 height 34
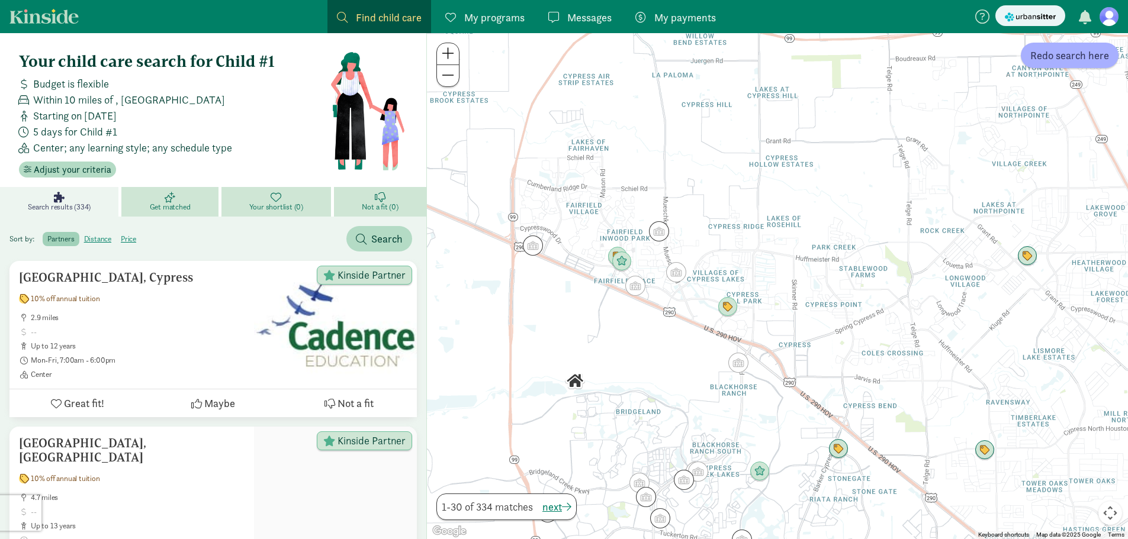
click at [1112, 14] on figure at bounding box center [1108, 16] width 19 height 19
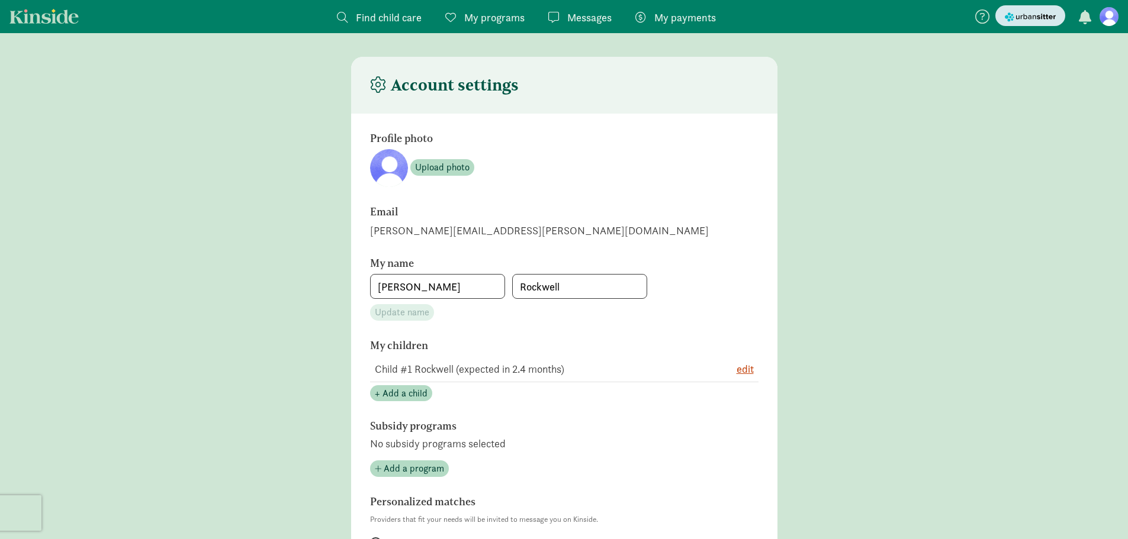
click at [1038, 15] on img "submit" at bounding box center [1029, 17] width 51 height 12
